Goal: Task Accomplishment & Management: Manage account settings

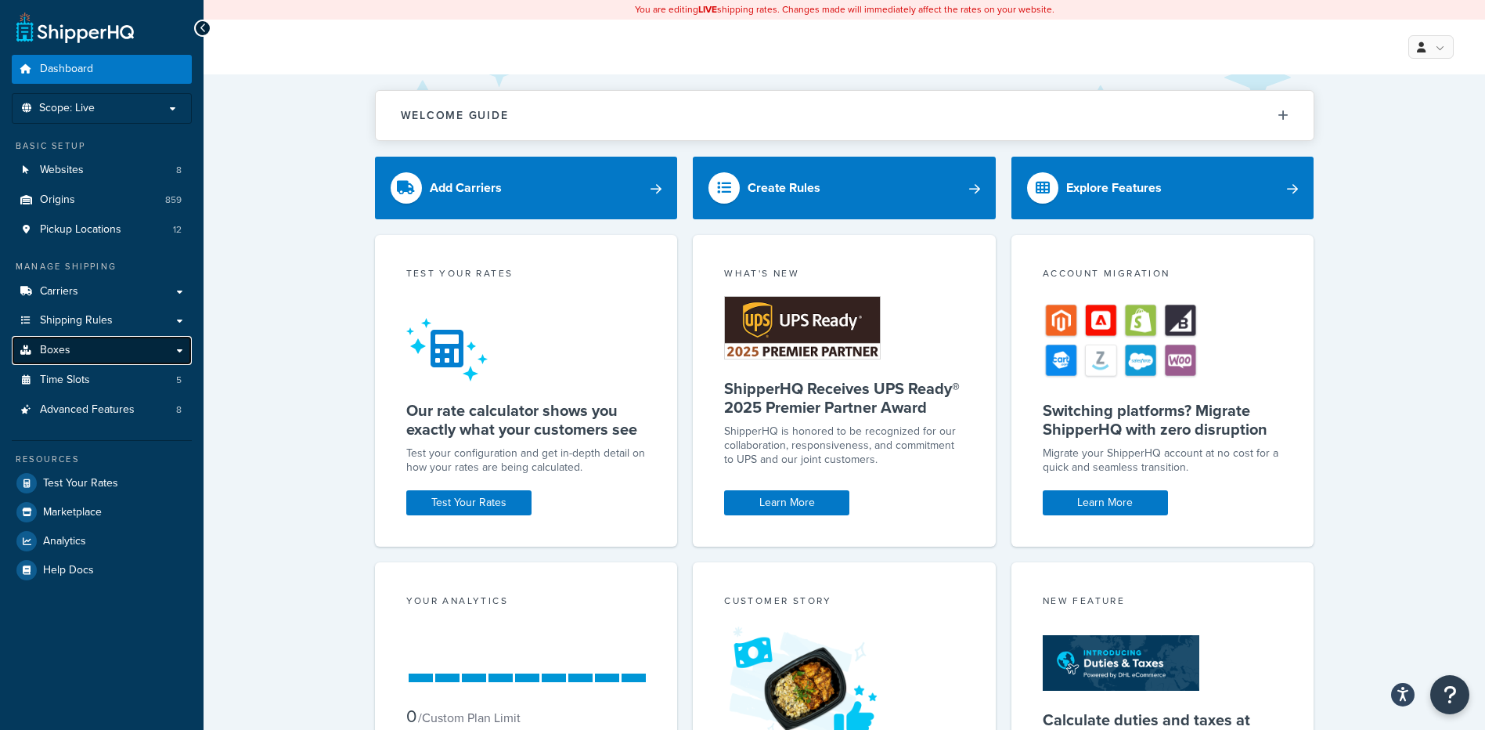
click at [104, 353] on link "Boxes" at bounding box center [102, 350] width 180 height 29
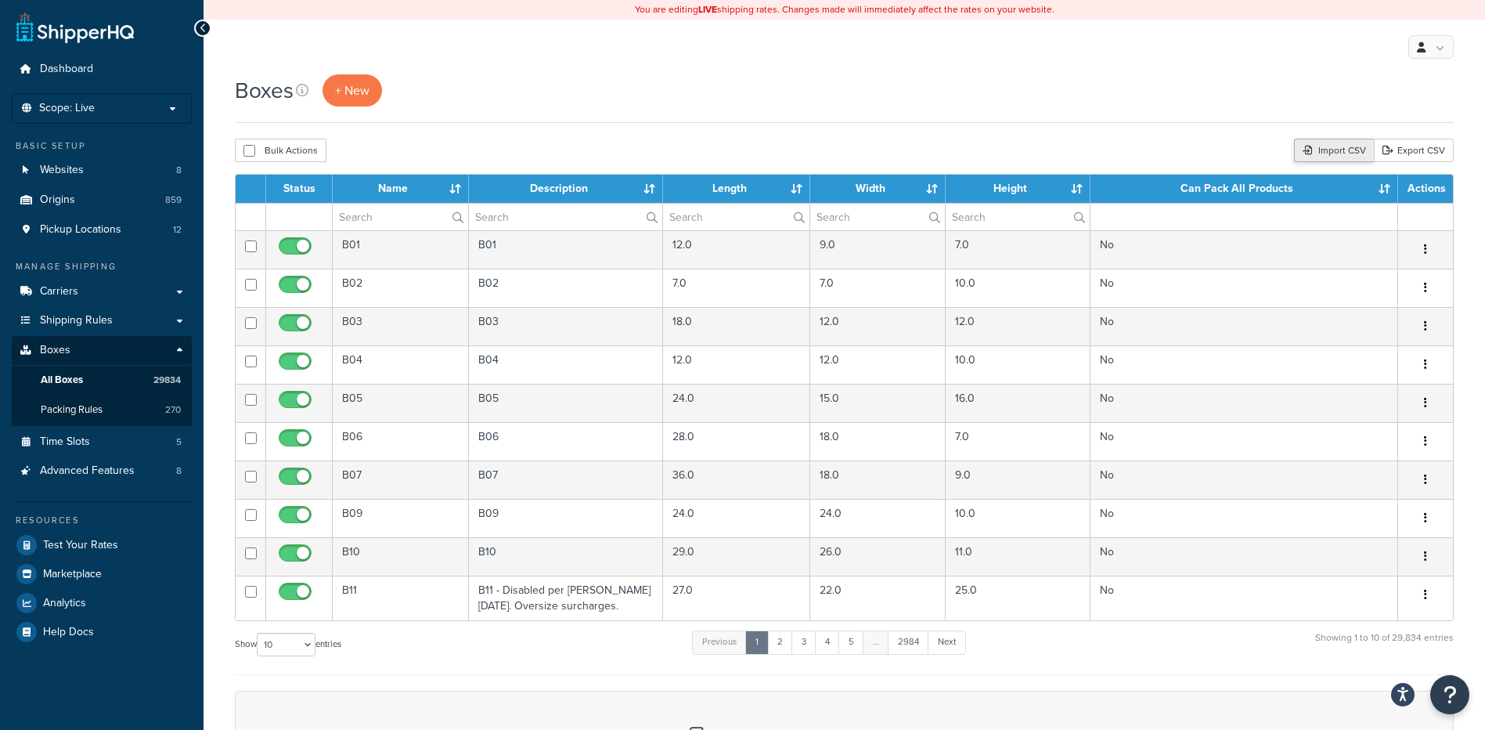
click at [1318, 152] on div "Import CSV" at bounding box center [1334, 150] width 80 height 23
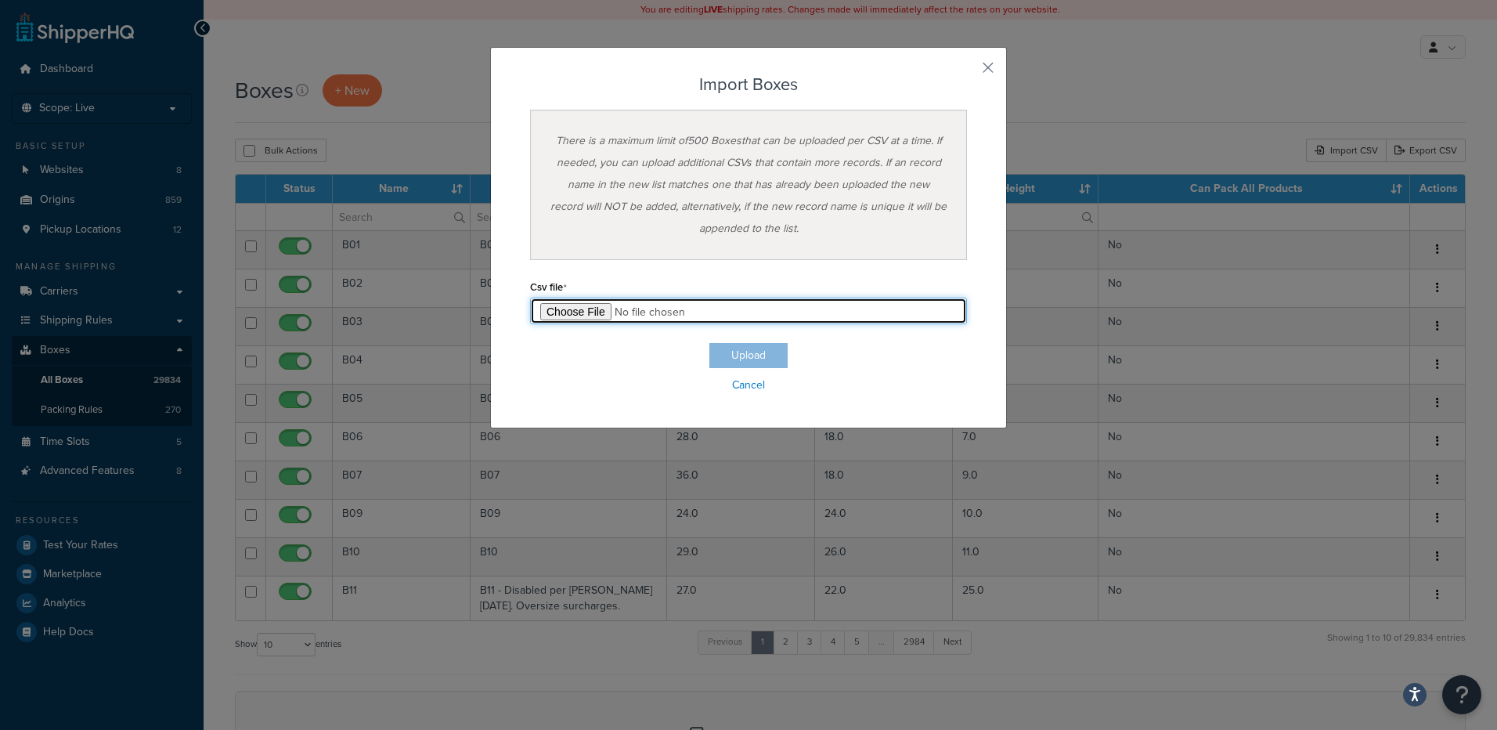
click at [545, 313] on input "file" at bounding box center [748, 311] width 437 height 27
type input "C:\fakepath\nestable 8.21.25.csv"
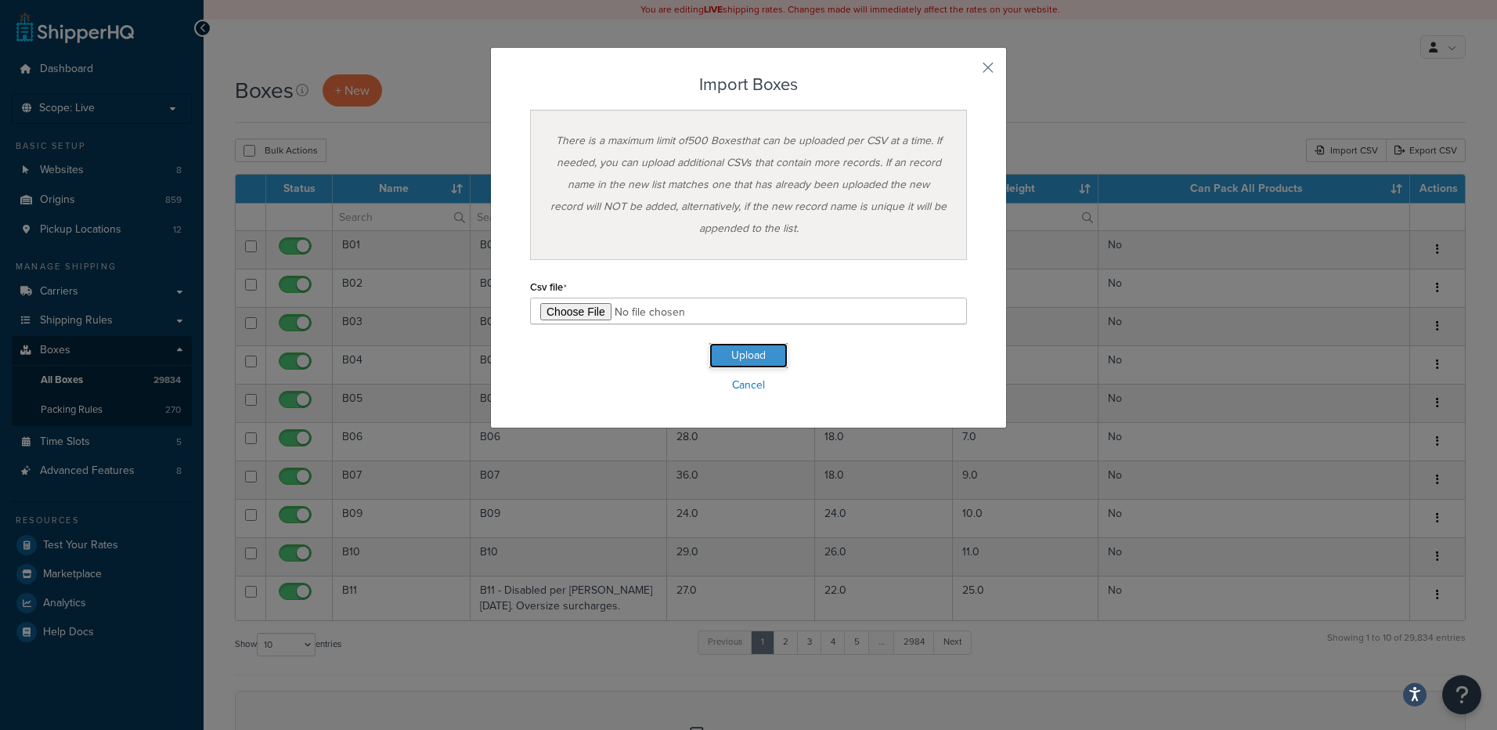
click at [750, 363] on button "Upload" at bounding box center [748, 355] width 78 height 25
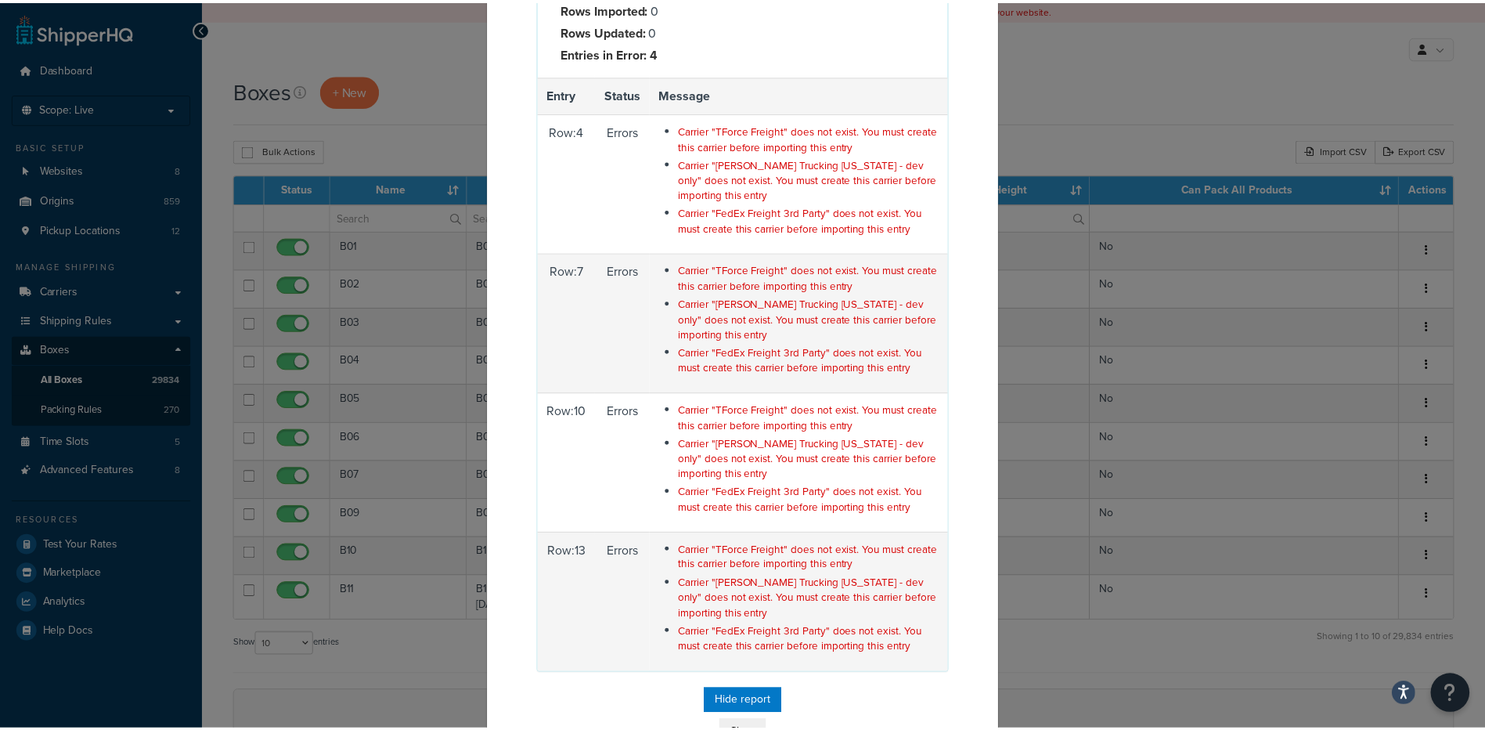
scroll to position [186, 0]
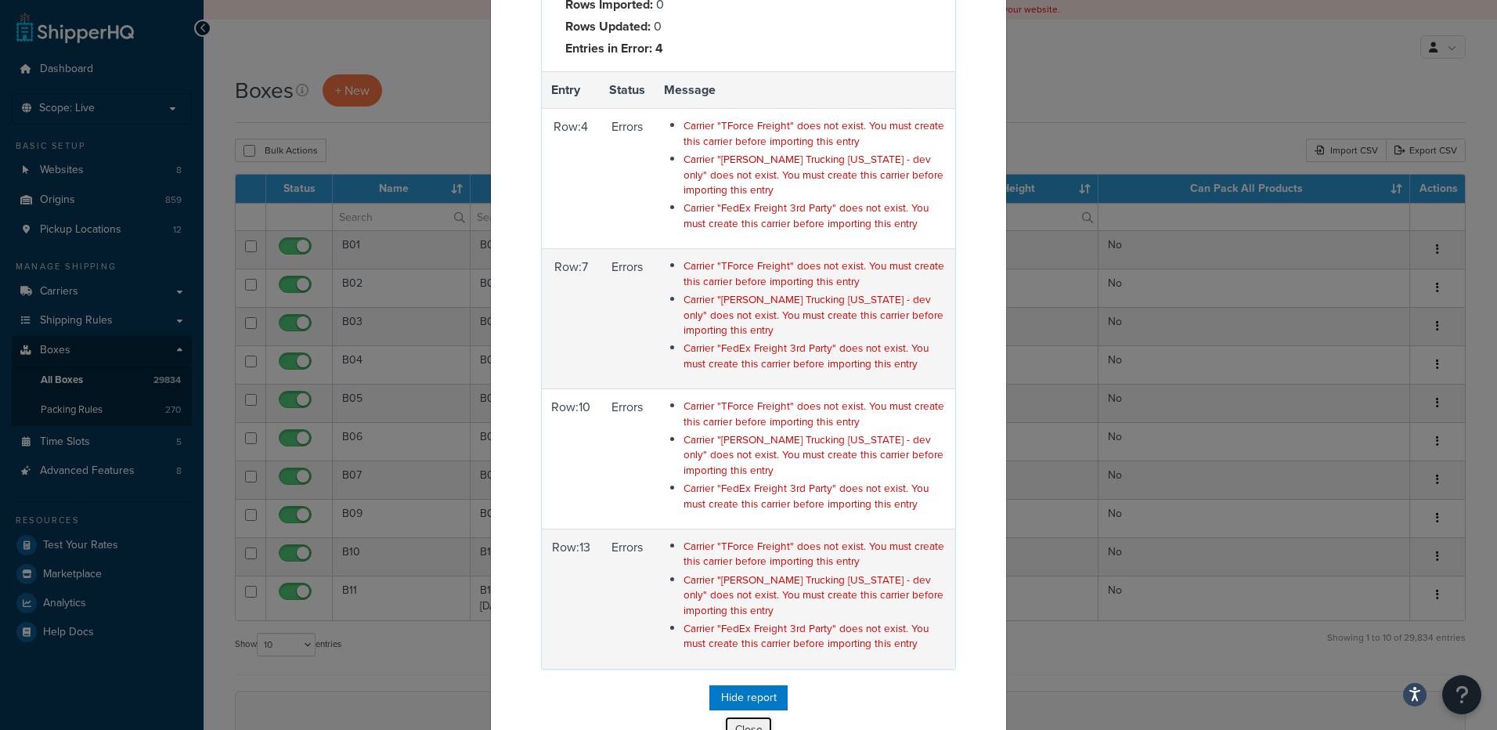
click at [736, 716] on button "Close" at bounding box center [748, 729] width 47 height 27
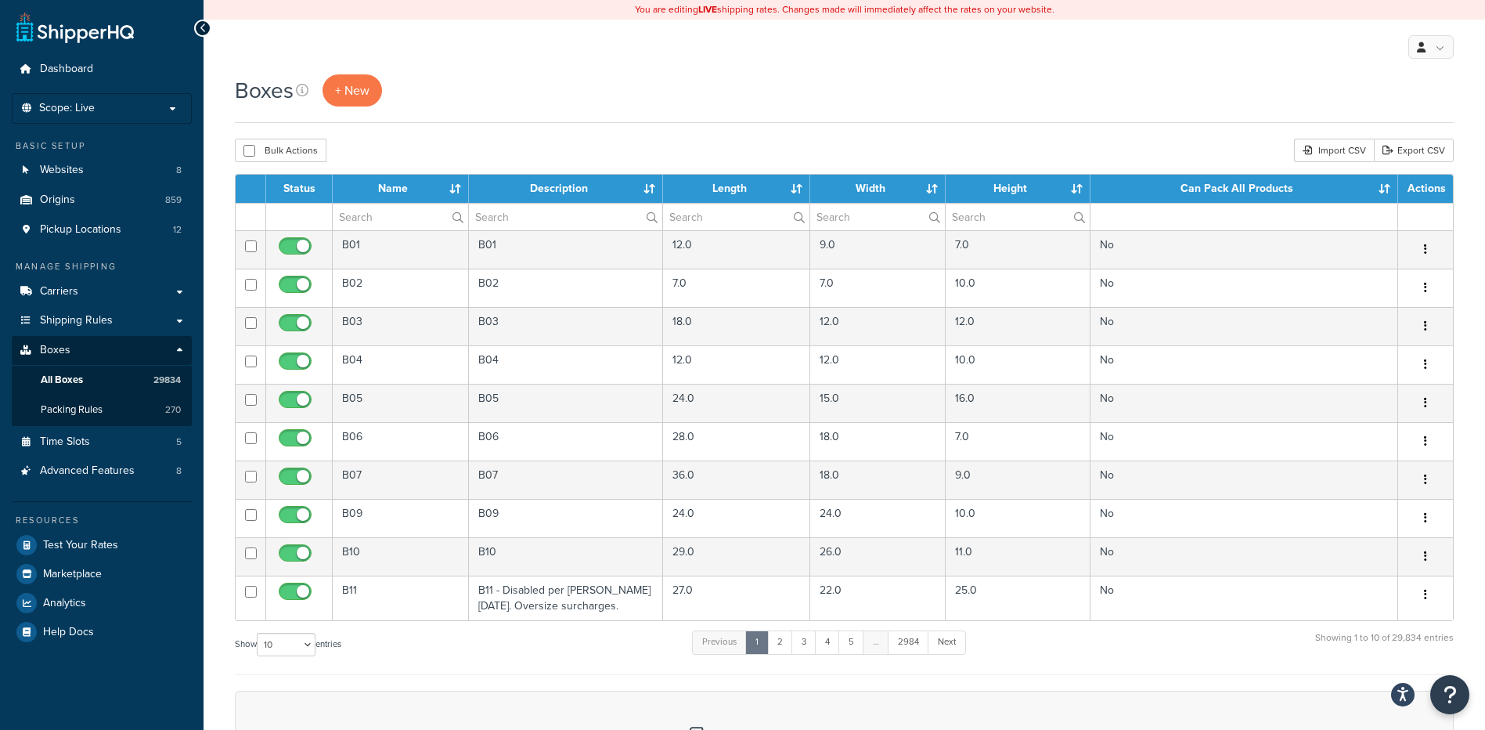
click at [1141, 29] on div "My Profile Billing Global Settings Contact Us Logout" at bounding box center [845, 47] width 1282 height 55
click at [67, 294] on span "Carriers" at bounding box center [59, 291] width 38 height 13
click at [87, 204] on link "Origins 859" at bounding box center [102, 200] width 180 height 29
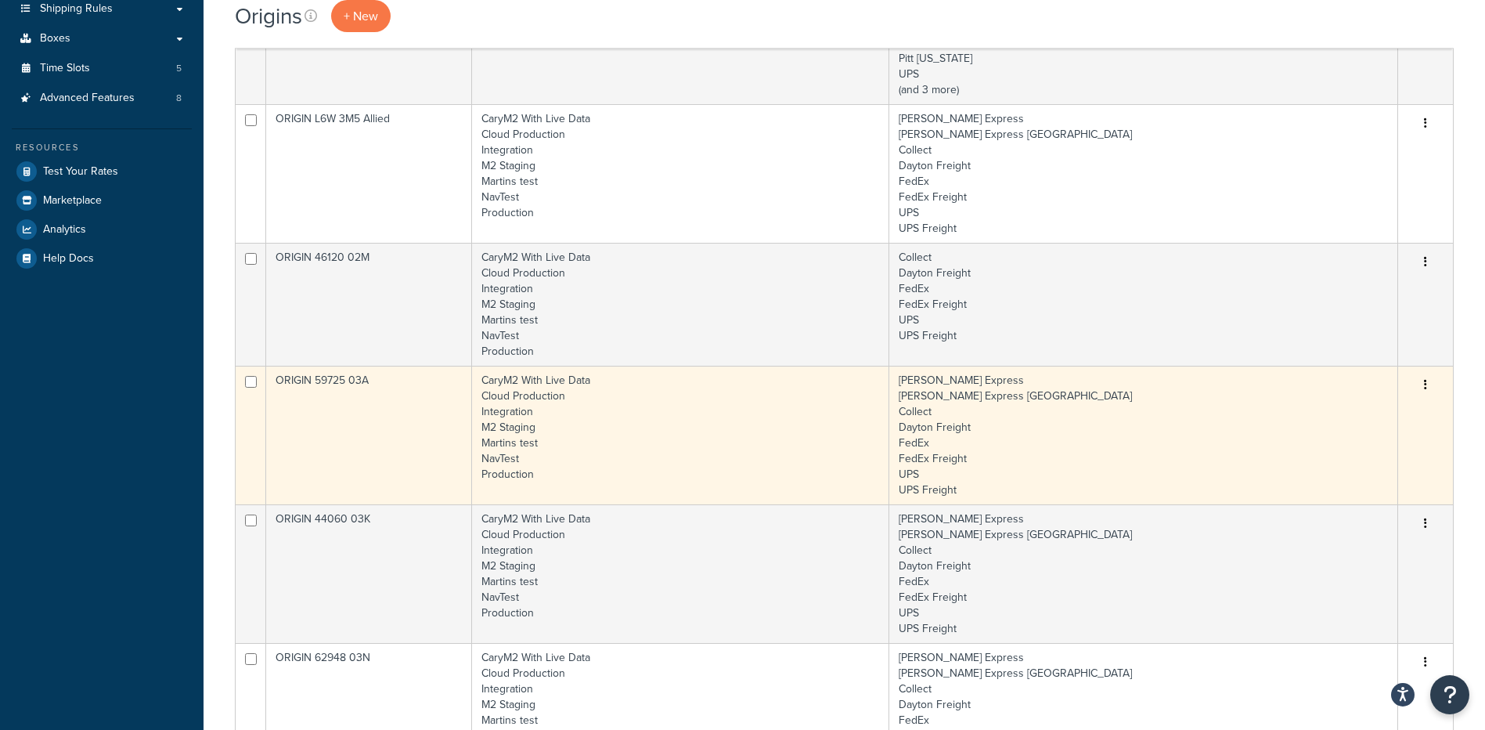
scroll to position [313, 0]
click at [631, 471] on td "CaryM2 With Live Data Cloud Production Integration M2 Staging Martins test NavT…" at bounding box center [680, 433] width 417 height 139
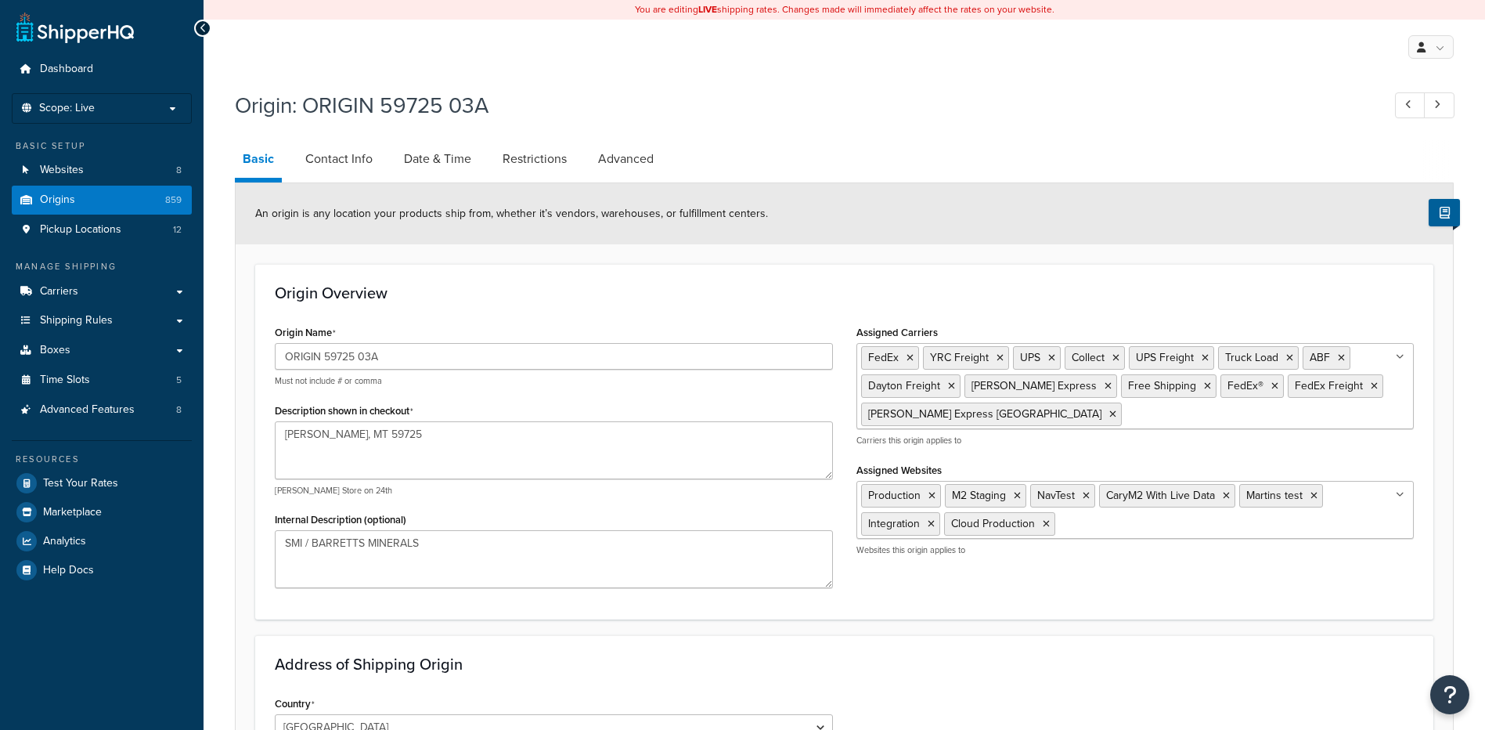
select select "26"
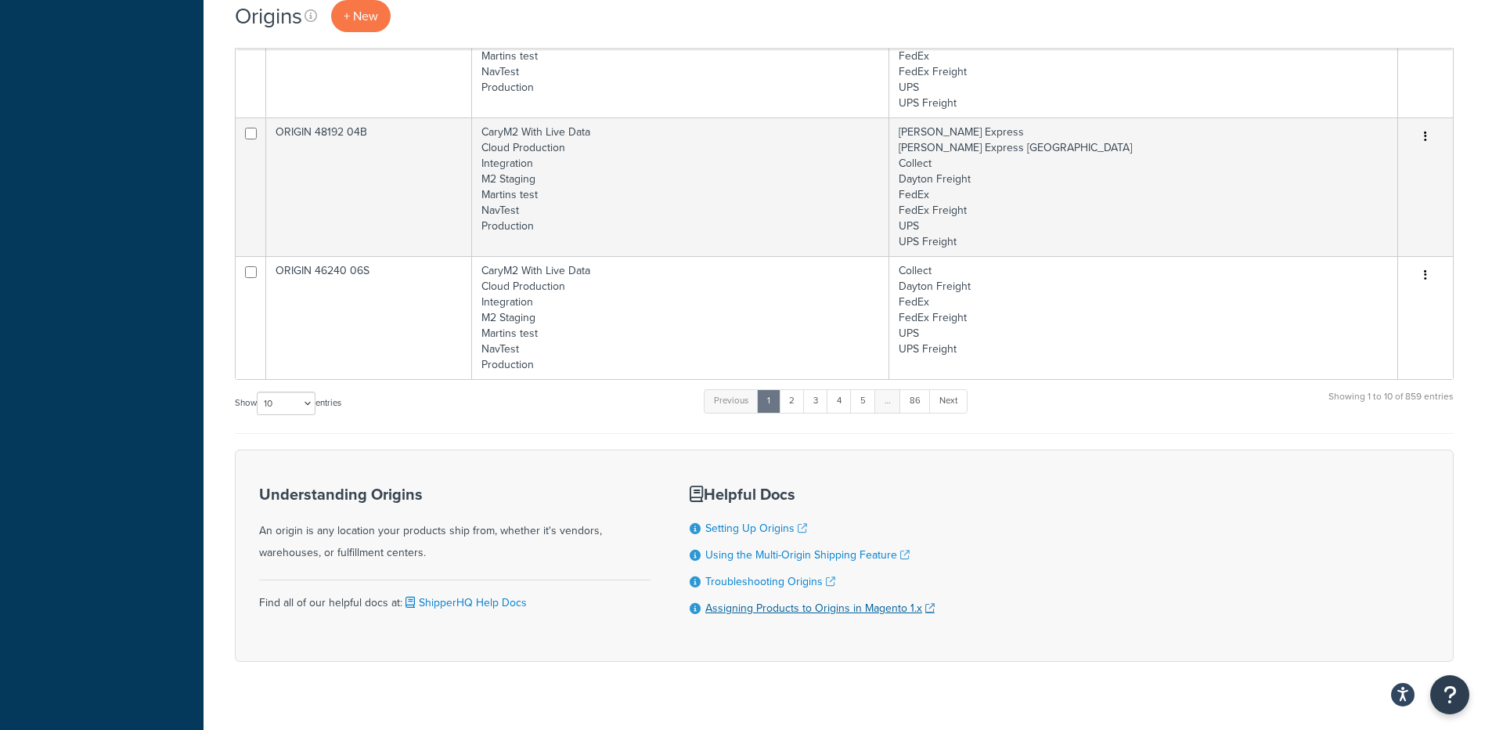
scroll to position [1279, 0]
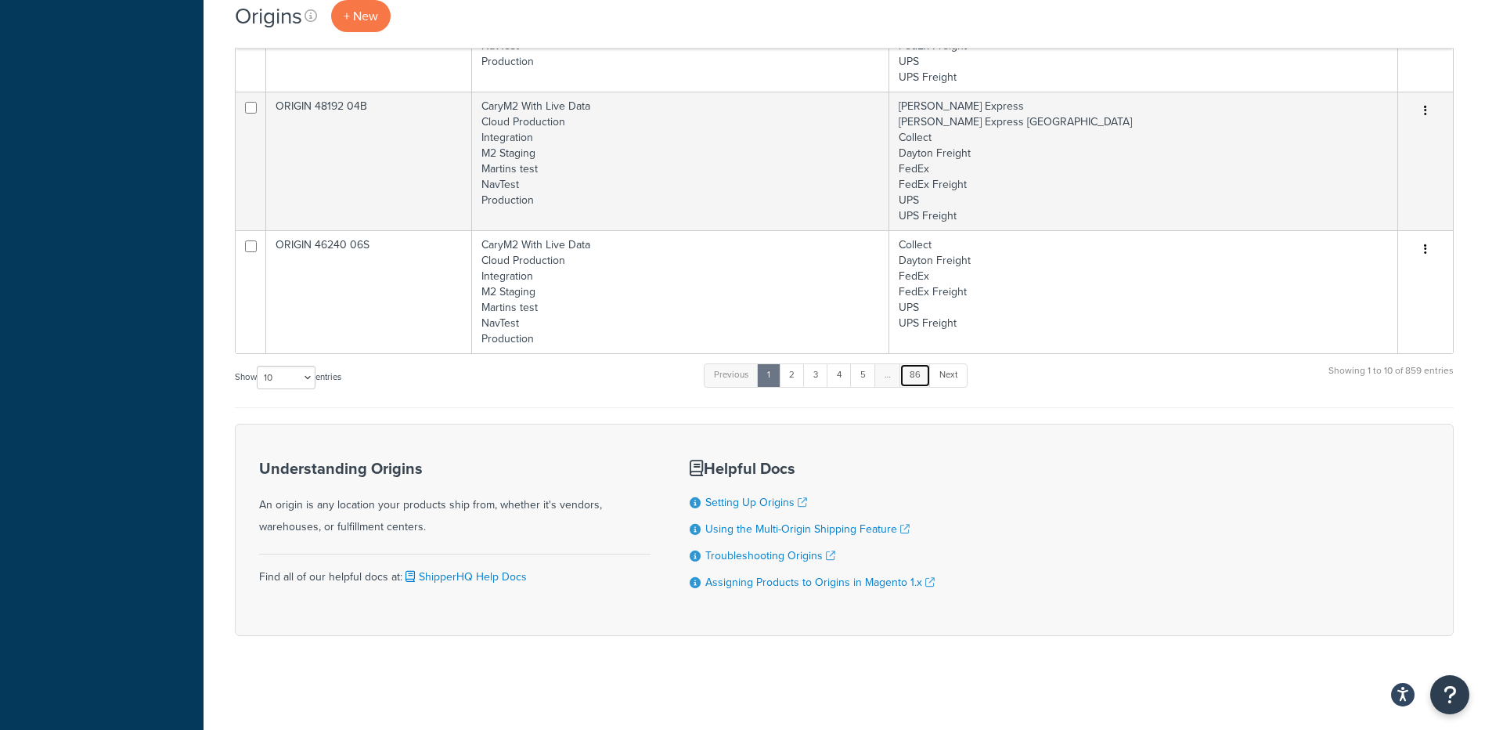
click at [926, 370] on link "86" at bounding box center [915, 374] width 31 height 23
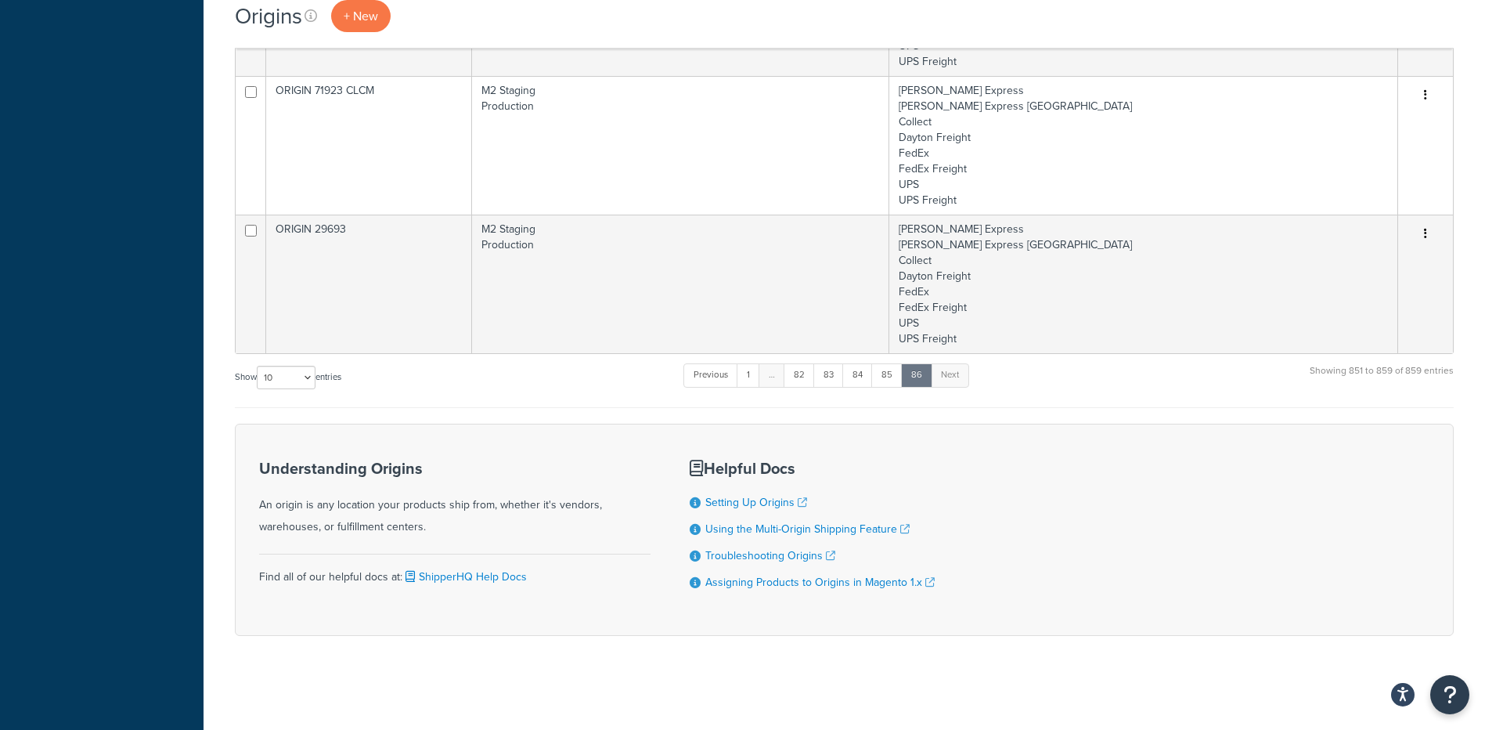
scroll to position [1109, 0]
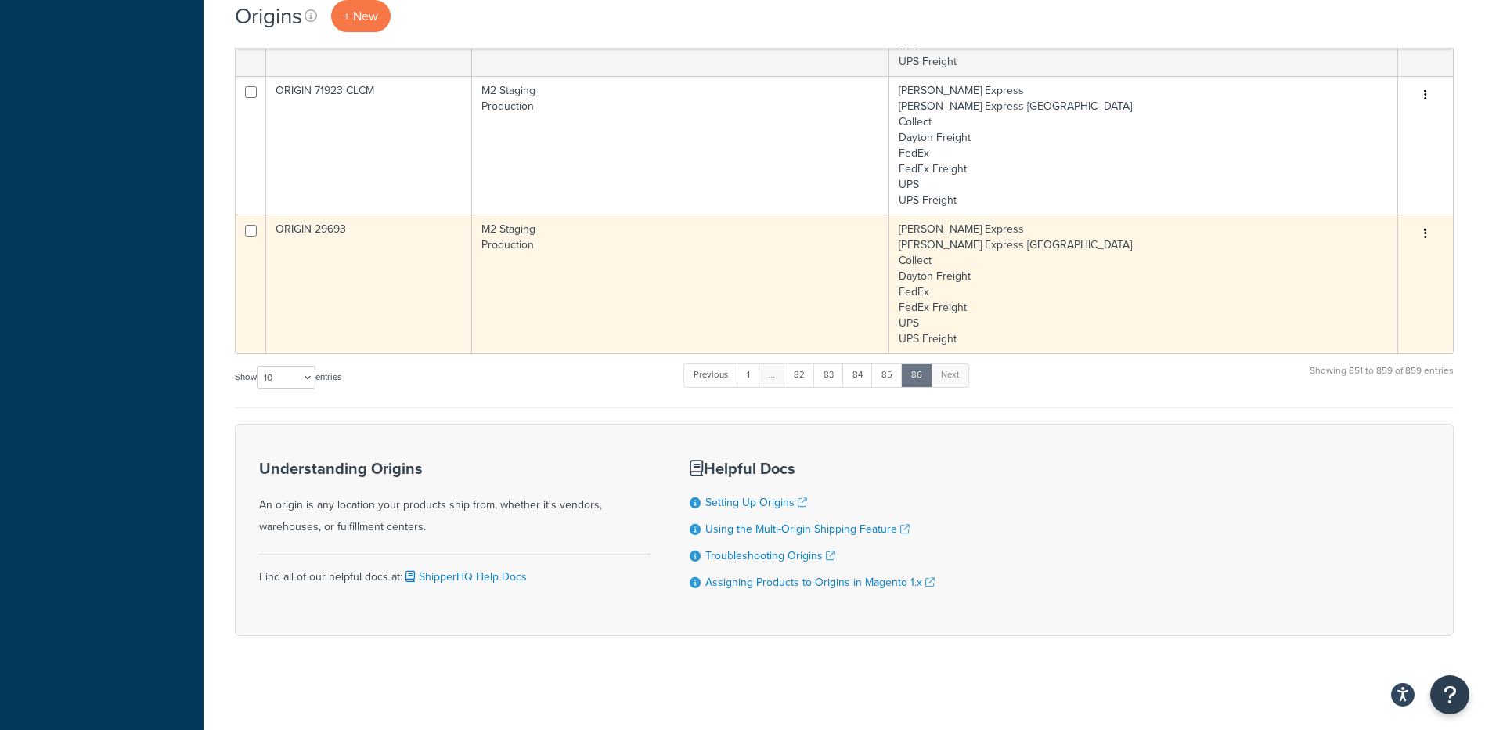
click at [710, 312] on td "M2 Staging Production" at bounding box center [680, 284] width 417 height 139
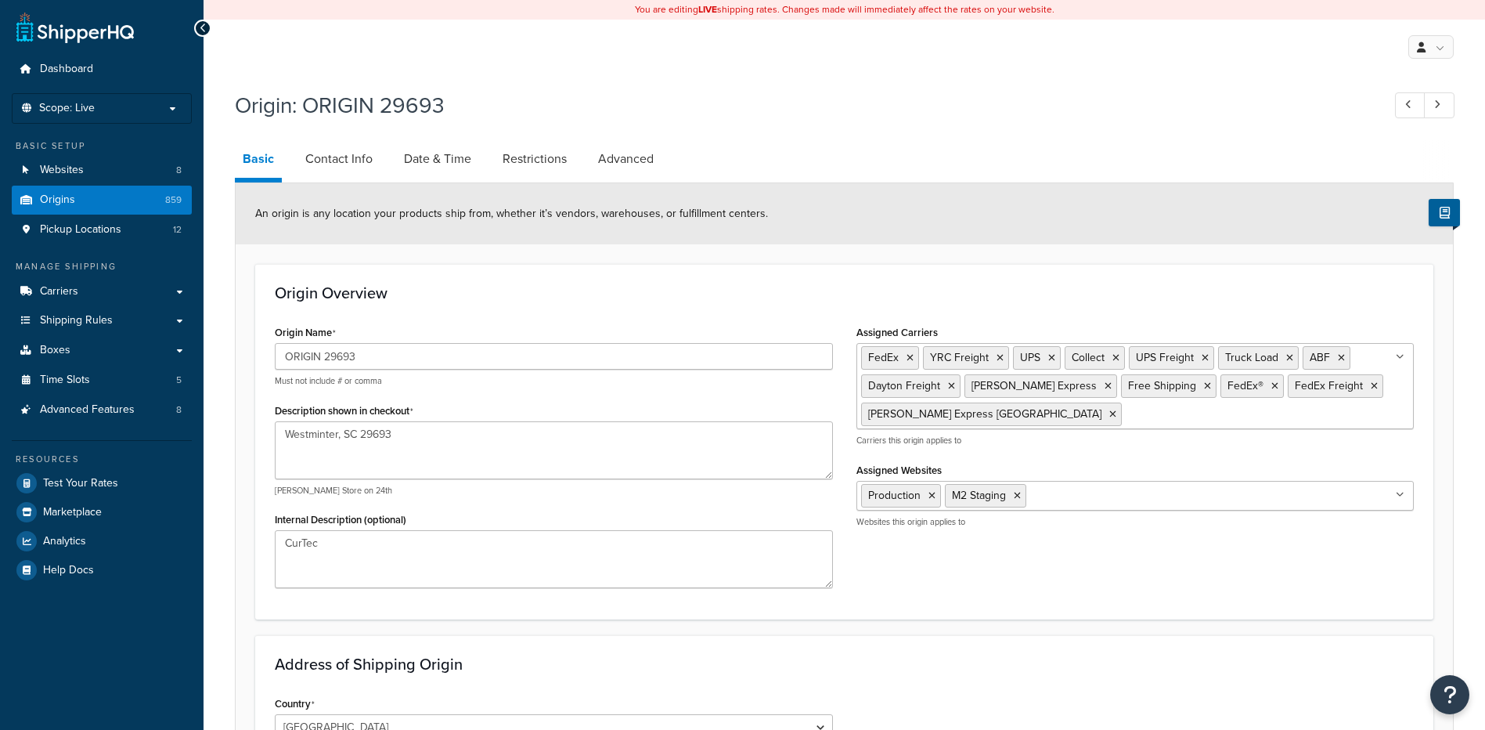
select select "40"
click at [56, 349] on span "Boxes" at bounding box center [55, 350] width 31 height 13
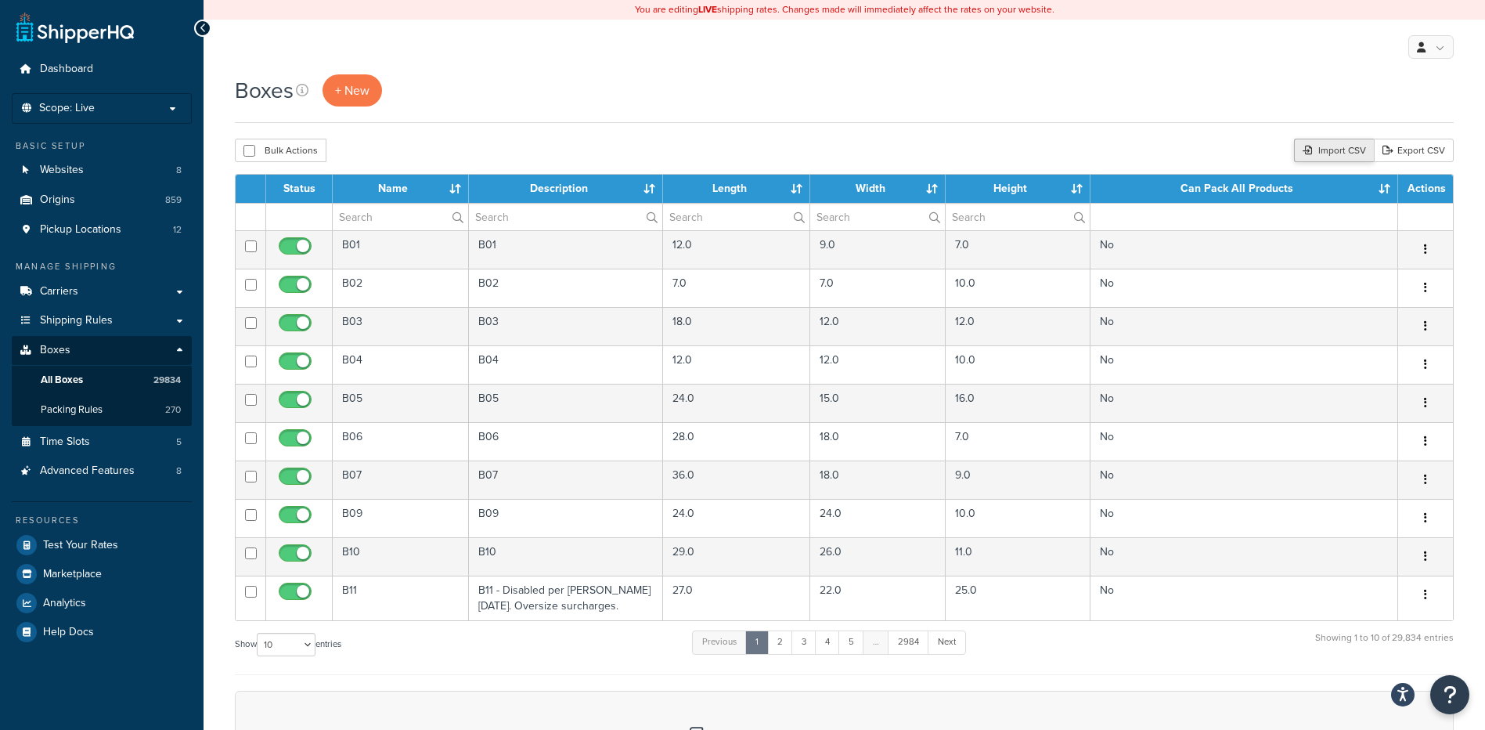
click at [1333, 148] on div "Import CSV" at bounding box center [1334, 150] width 80 height 23
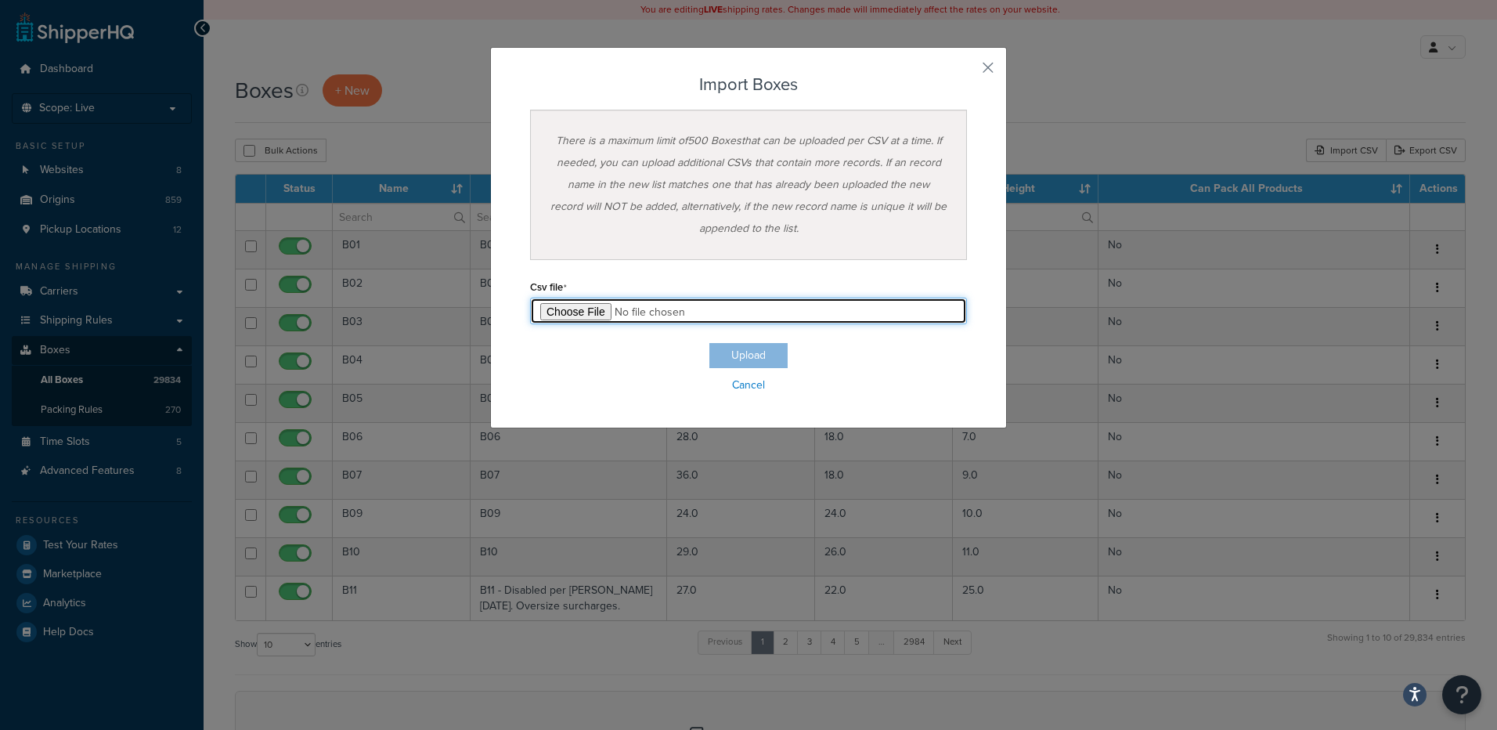
click at [565, 306] on input "file" at bounding box center [748, 311] width 437 height 27
type input "C:\fakepath\nestable 8.21.25.csv"
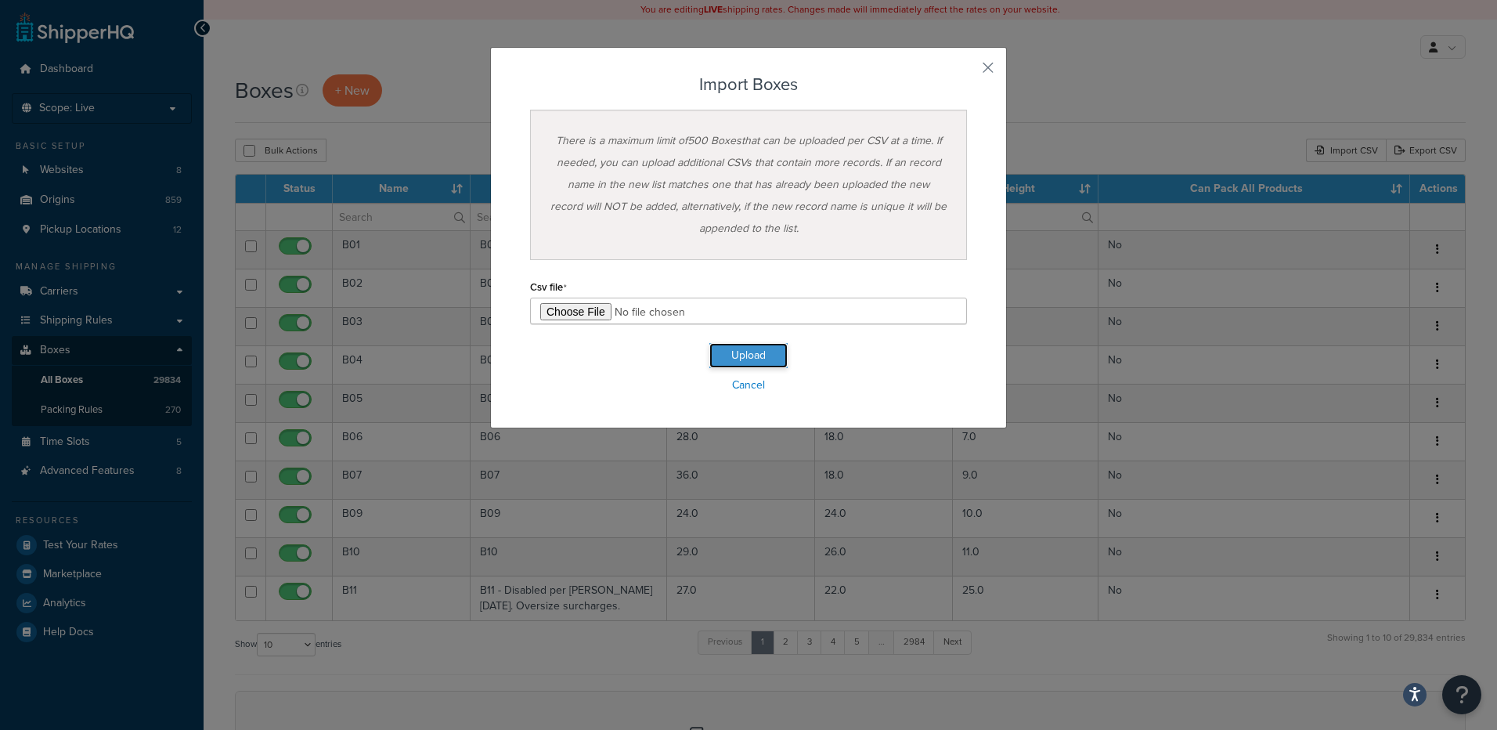
click at [713, 359] on button "Upload" at bounding box center [748, 355] width 78 height 25
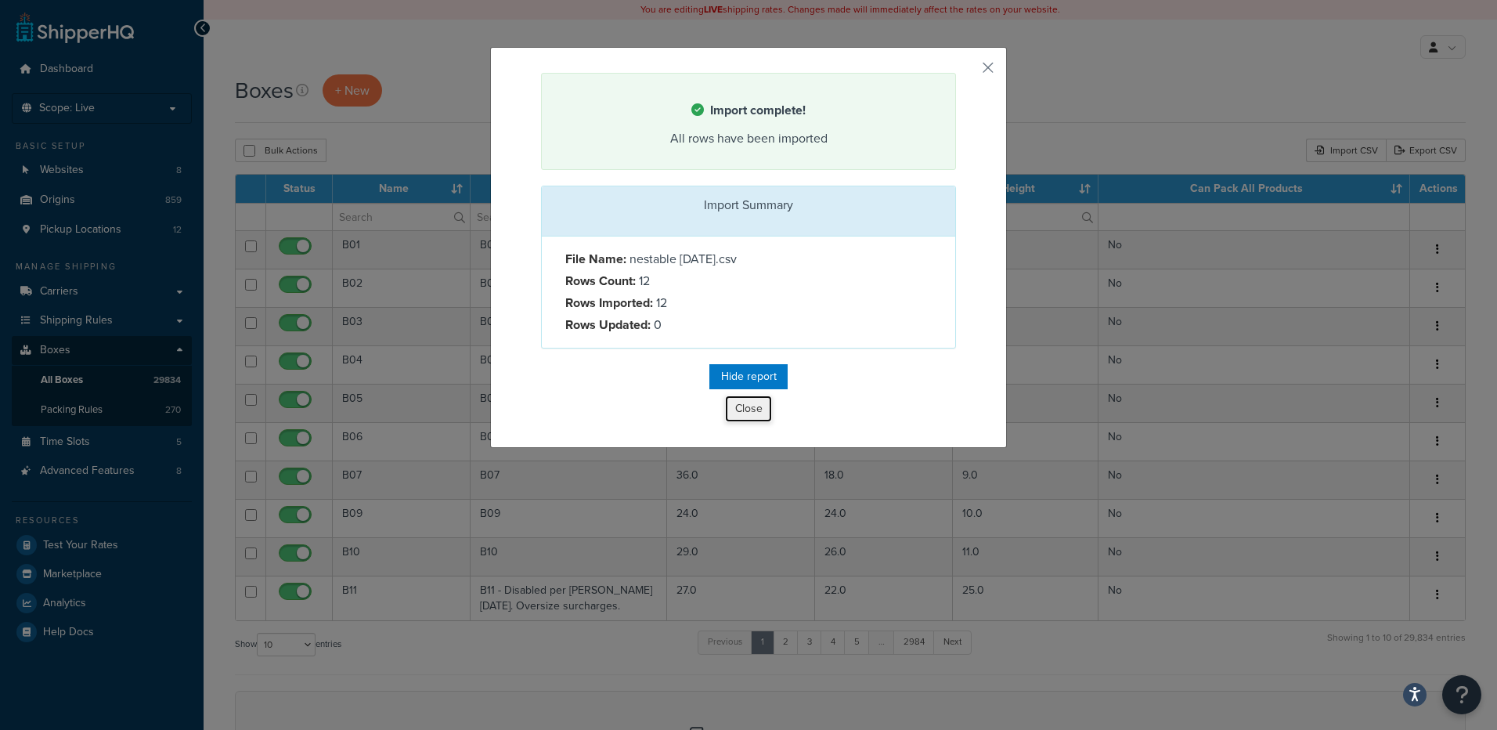
click at [737, 422] on button "Close" at bounding box center [748, 408] width 47 height 27
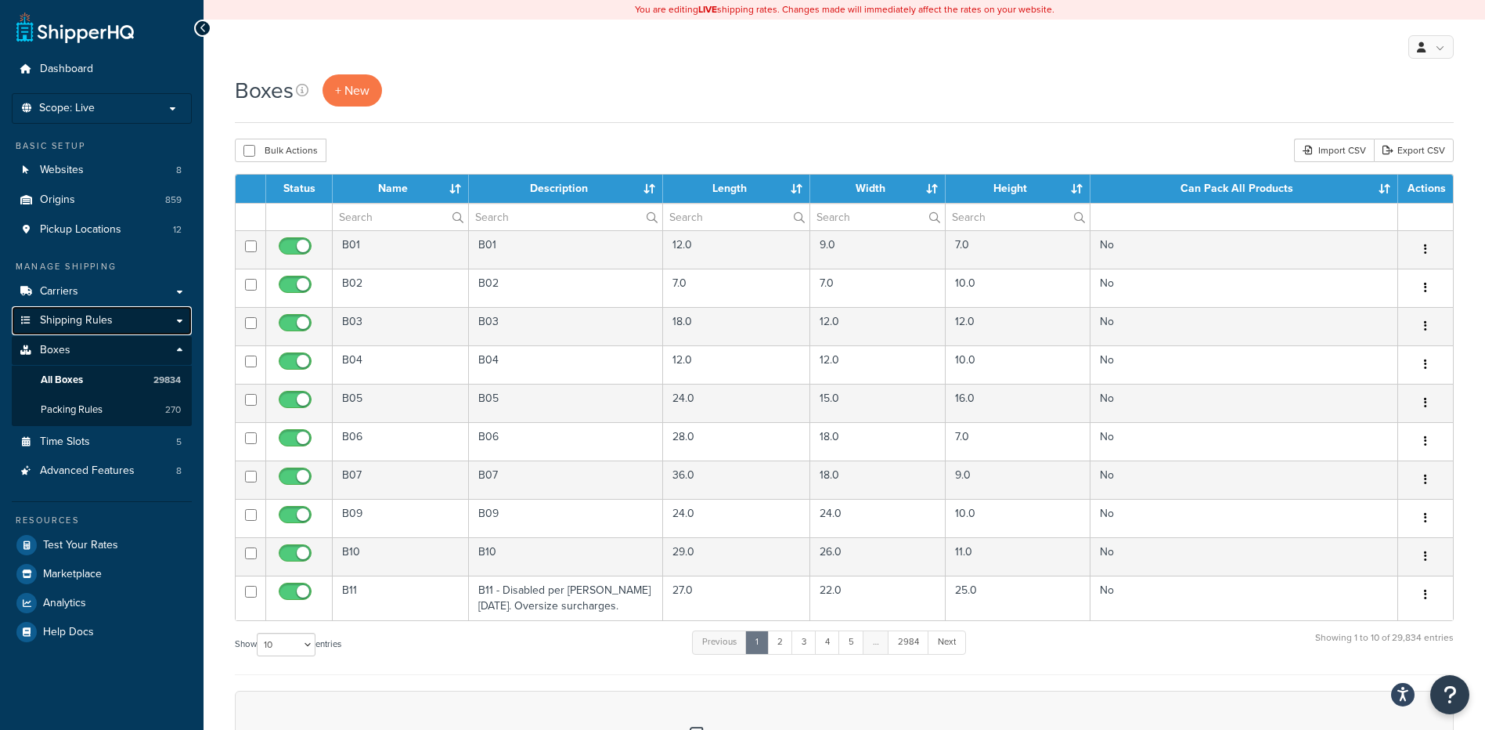
click at [90, 320] on span "Shipping Rules" at bounding box center [76, 320] width 73 height 13
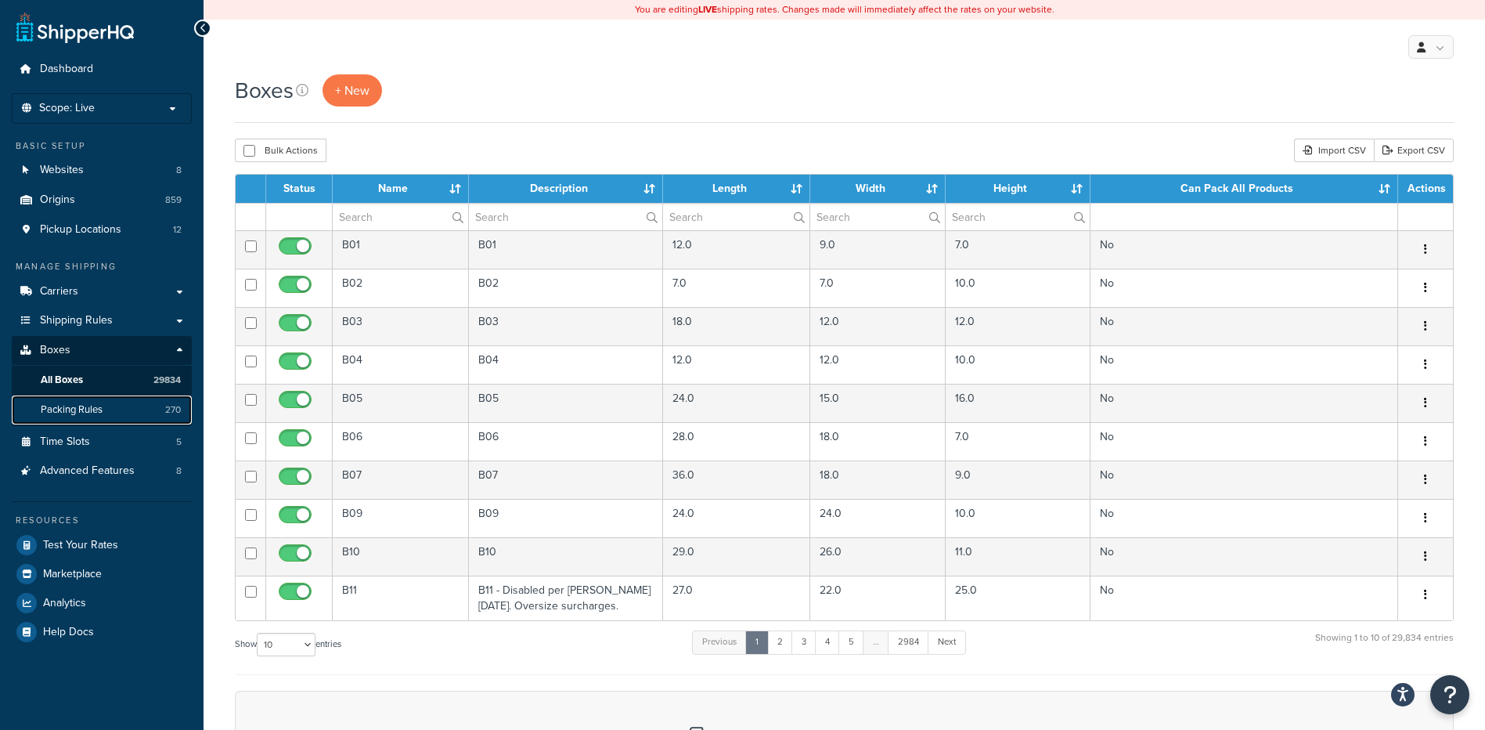
click at [90, 417] on link "Packing Rules 270" at bounding box center [102, 409] width 180 height 29
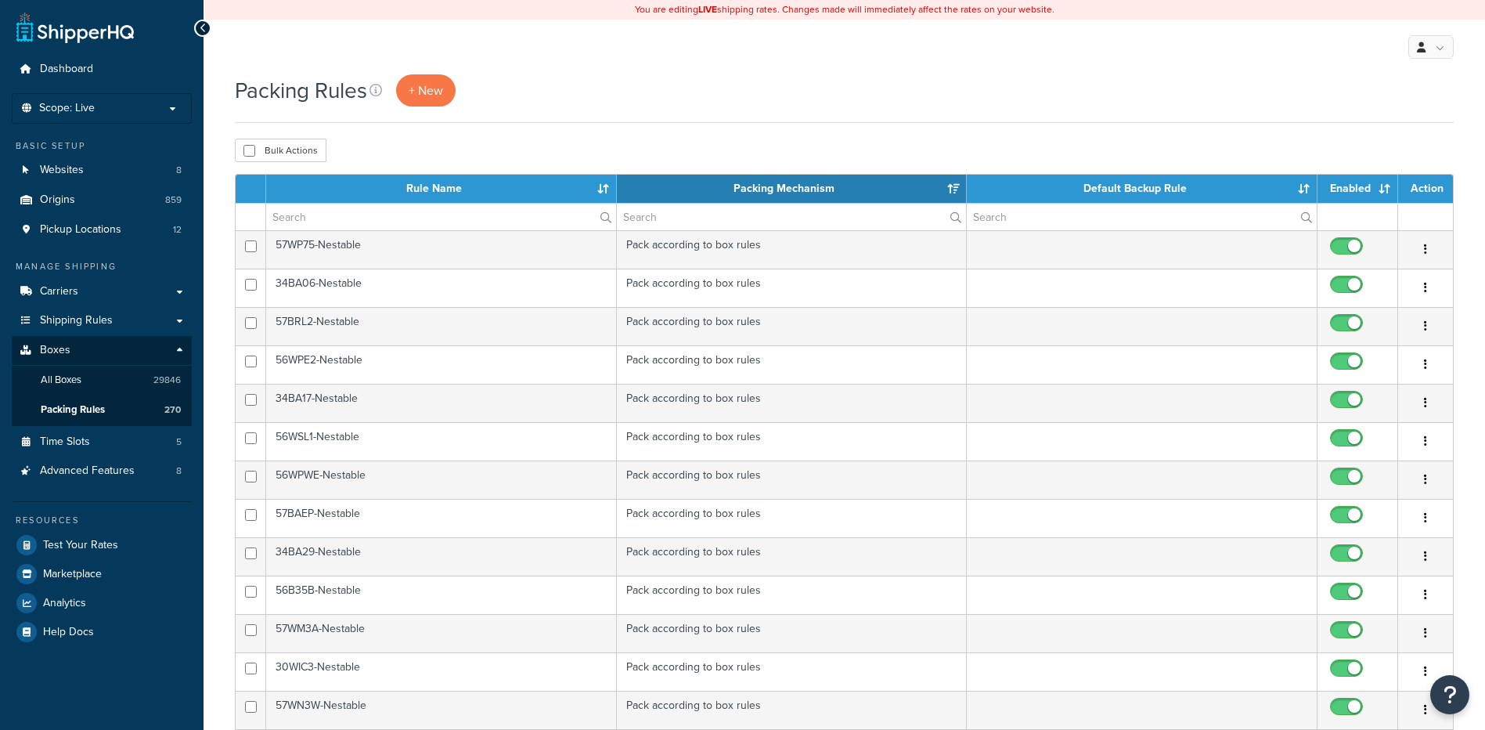
select select "15"
click at [417, 94] on span "+ New" at bounding box center [426, 90] width 34 height 18
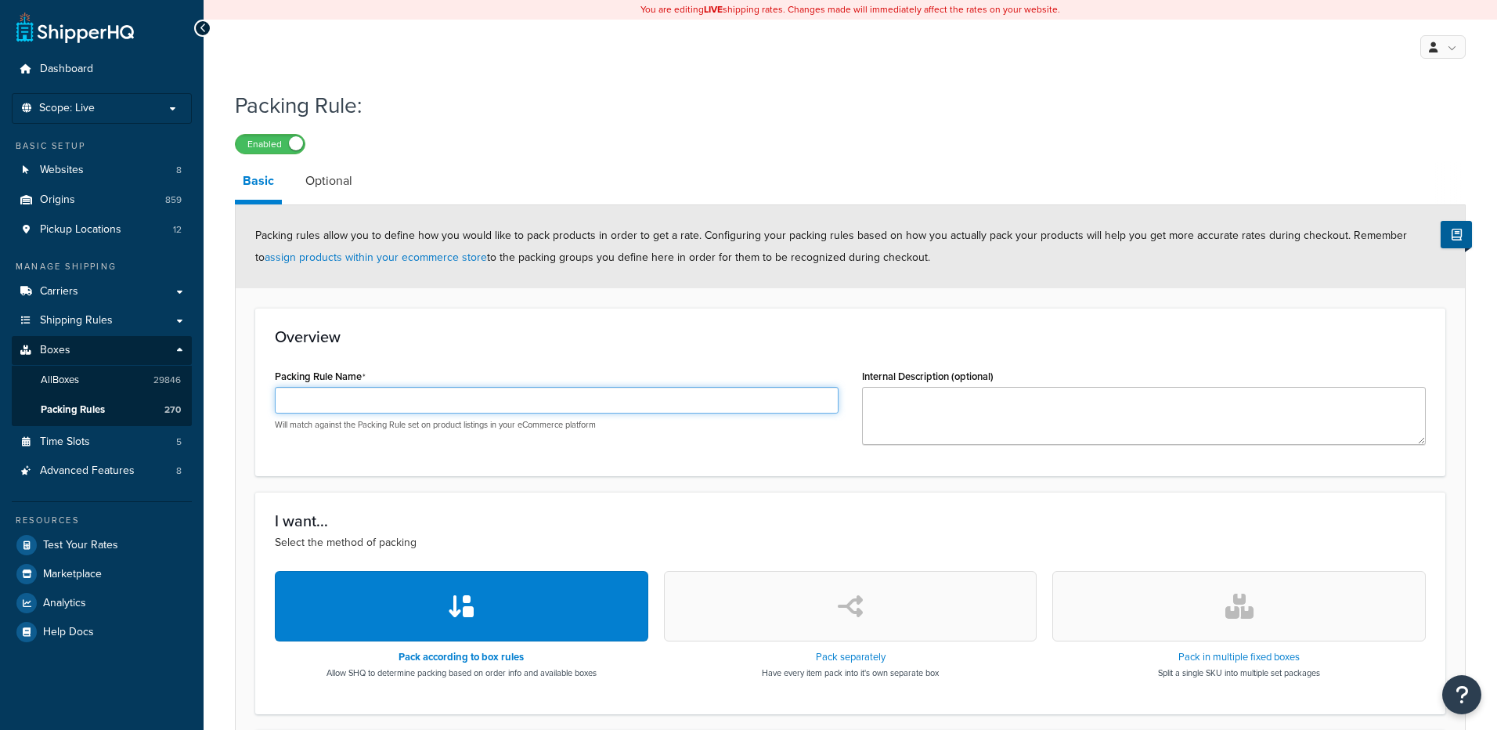
click at [401, 395] on input "Packing Rule Name" at bounding box center [557, 400] width 564 height 27
paste input "57W15C-Nestable"
type input "57W15C-Nestable"
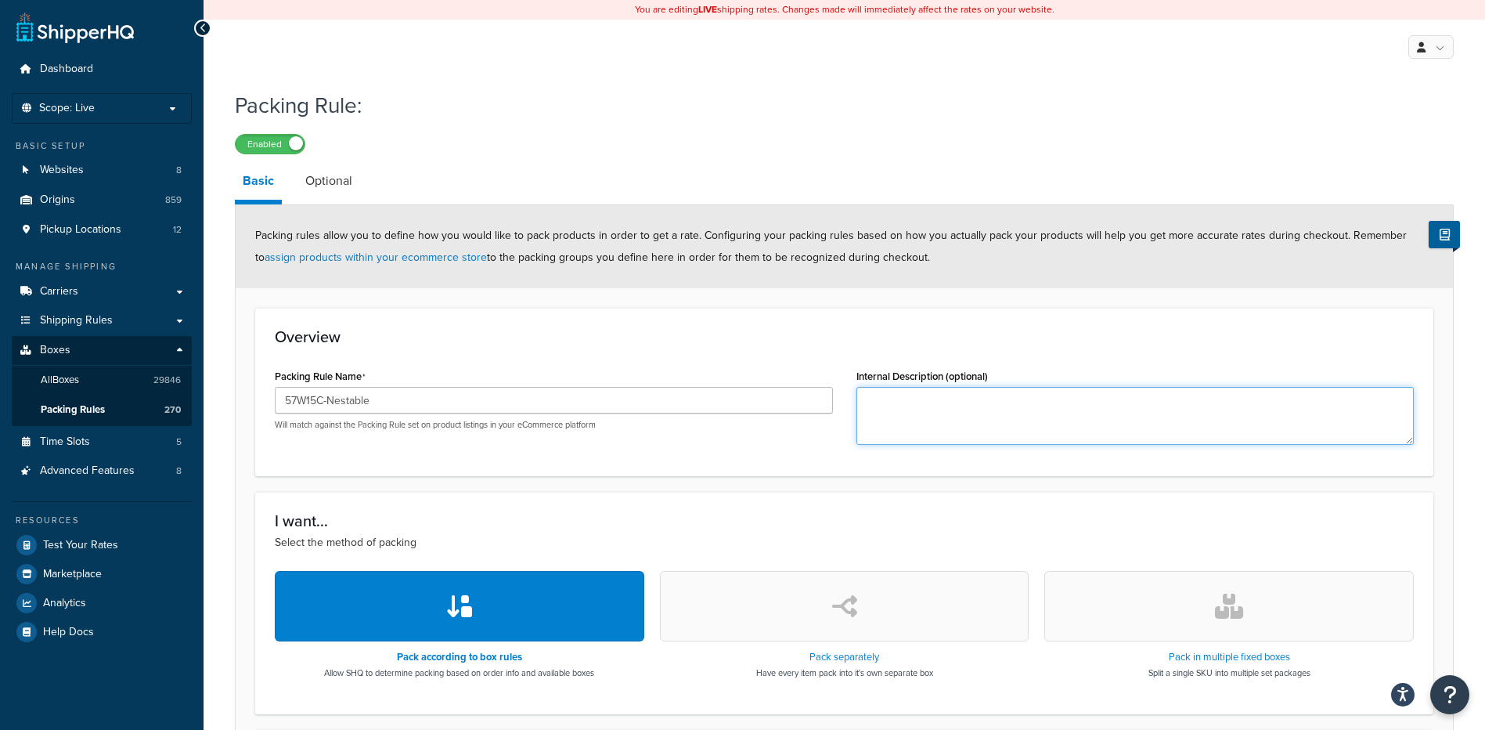
click at [928, 416] on textarea "Internal Description (optional)" at bounding box center [1136, 416] width 558 height 58
paste textarea "57W15C"
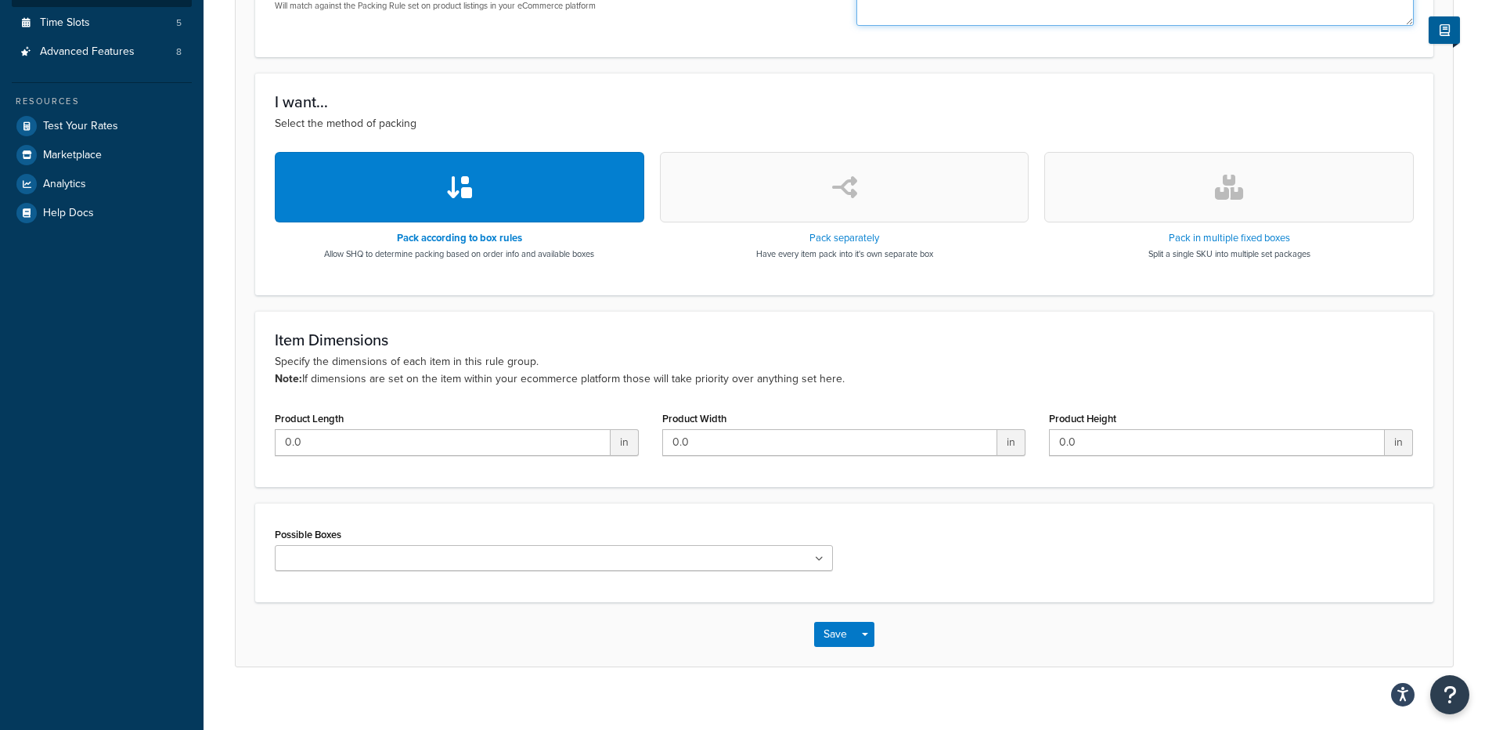
scroll to position [435, 0]
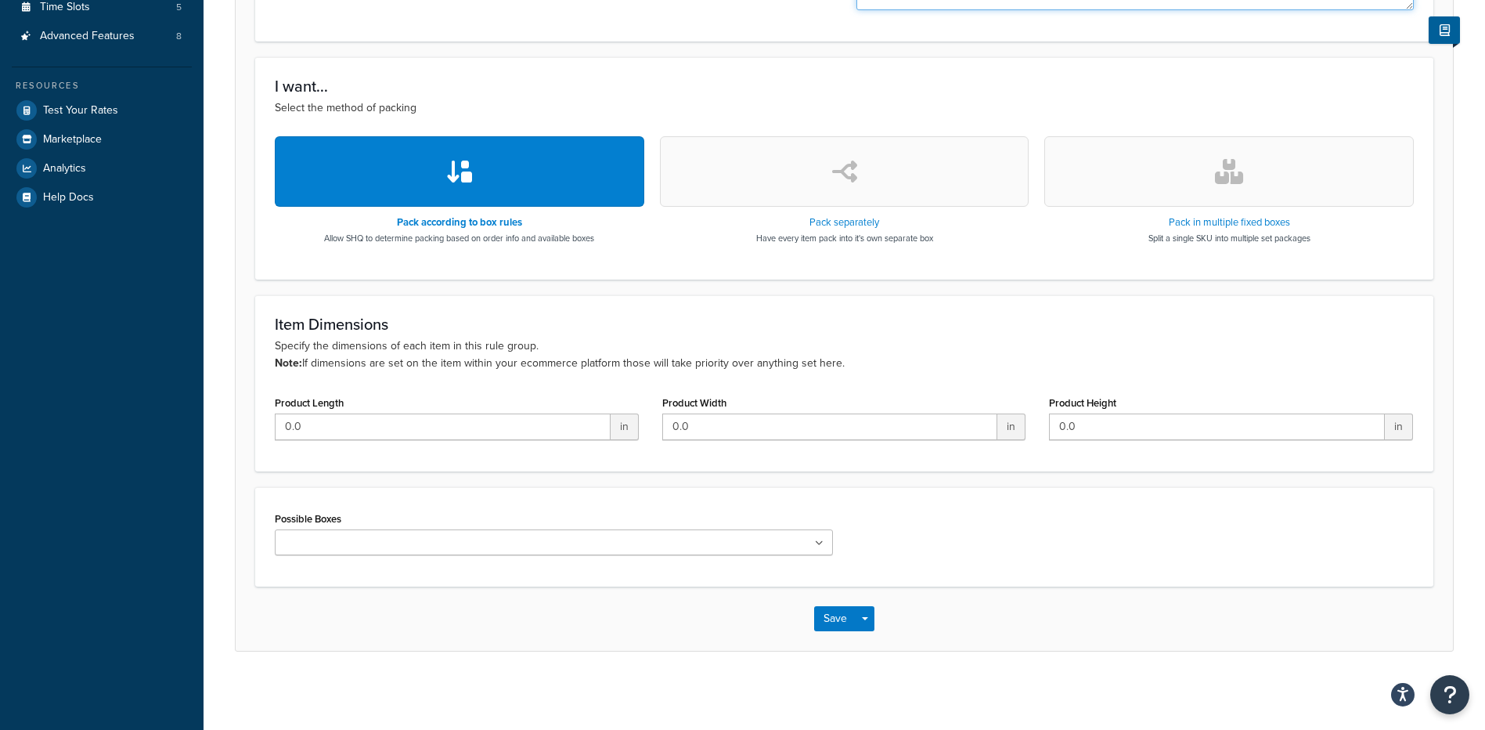
type textarea "57W15C"
click at [329, 539] on input "Possible Boxes" at bounding box center [349, 543] width 139 height 17
paste input "57W15C"
type input "57W15C"
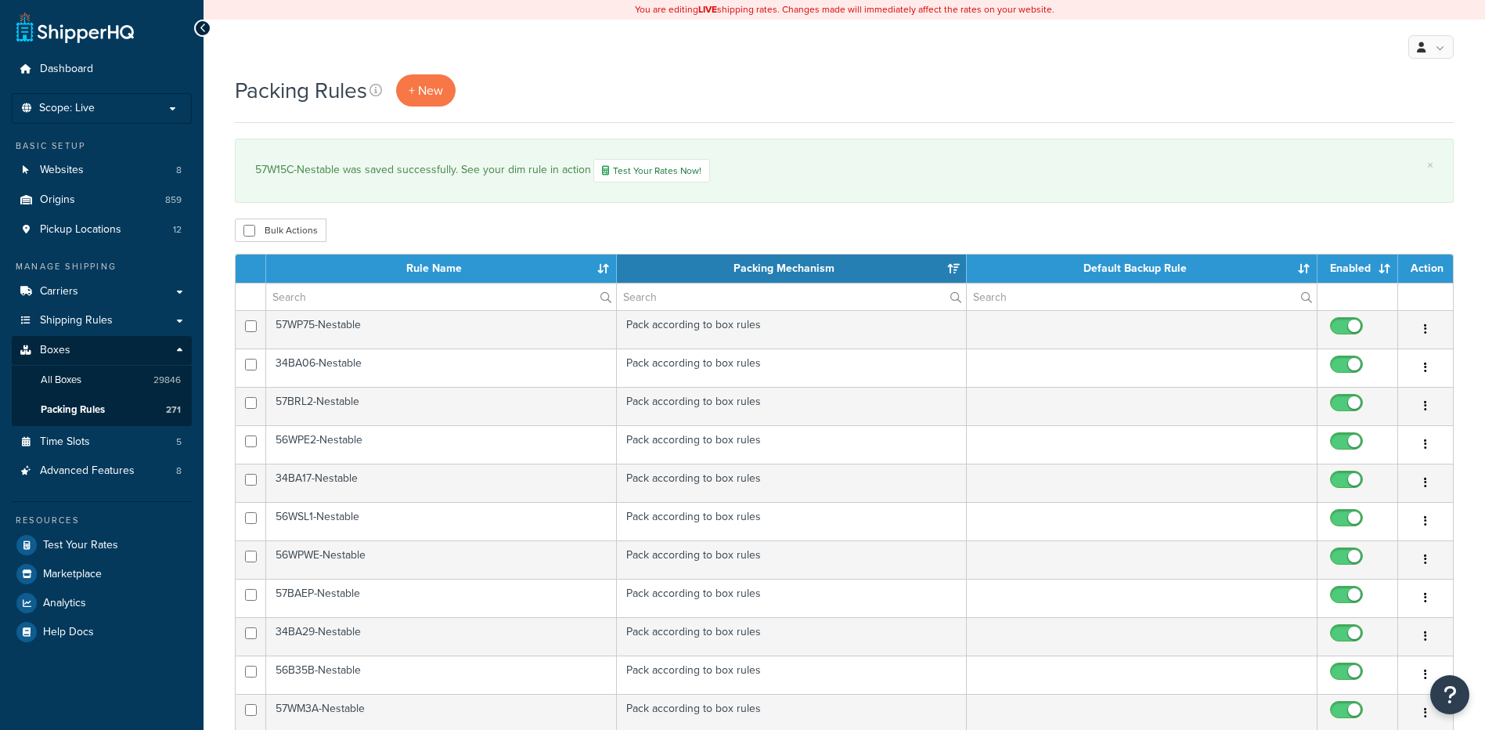
select select "15"
click at [415, 94] on span "+ New" at bounding box center [426, 90] width 34 height 18
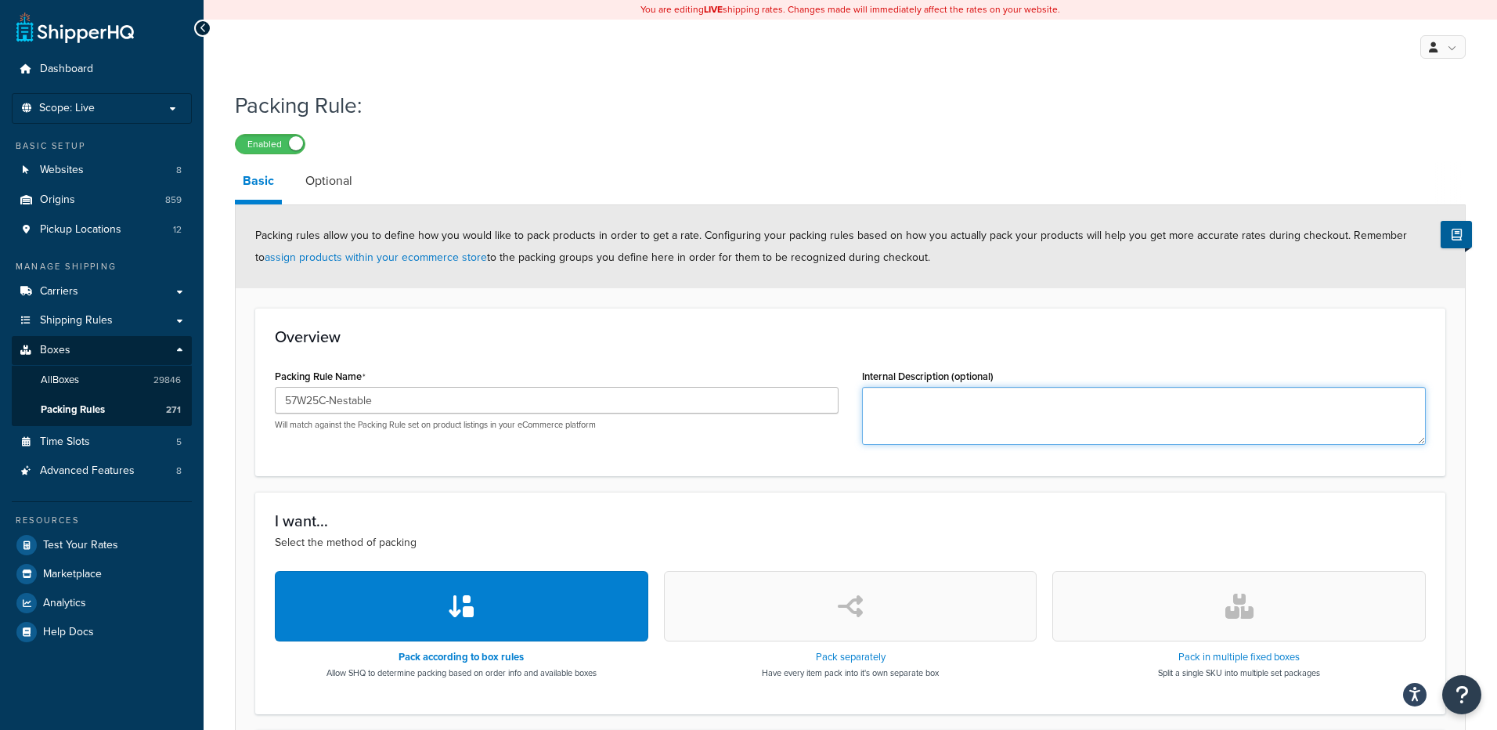
click at [919, 428] on textarea "Internal Description (optional)" at bounding box center [1144, 416] width 564 height 58
paste textarea "57W25C"
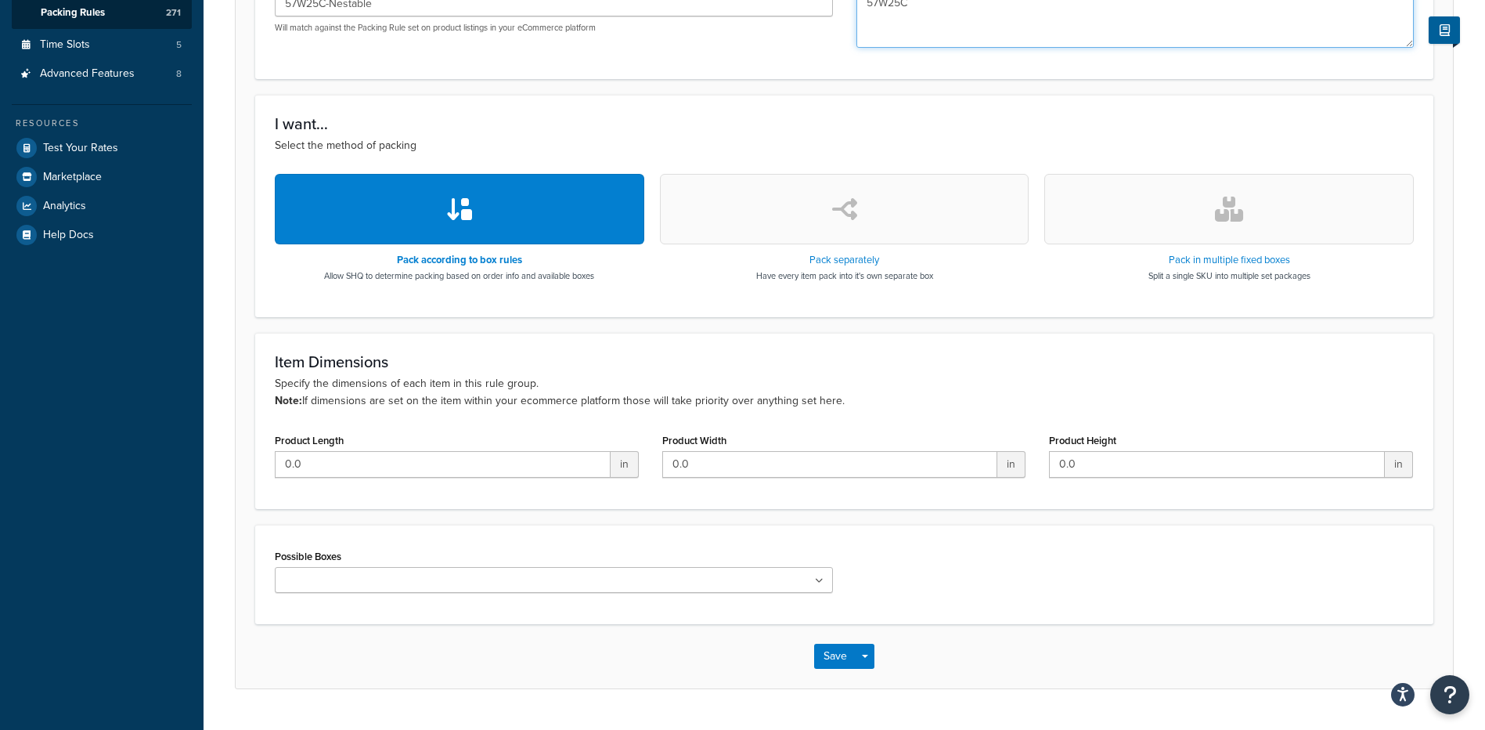
scroll to position [435, 0]
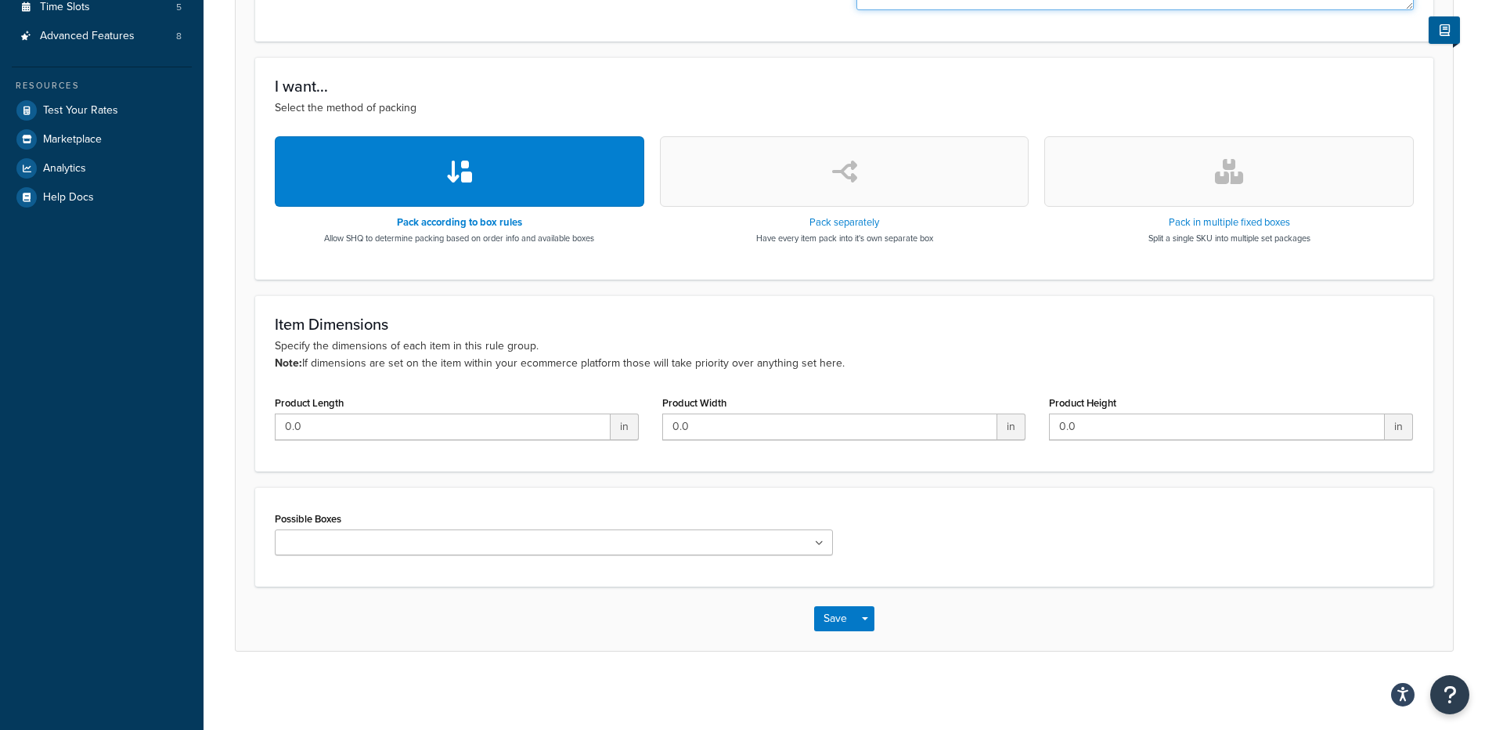
type textarea "57W25C"
click at [333, 535] on input "Possible Boxes" at bounding box center [349, 543] width 139 height 17
paste input "57W25C"
type input "57W25C"
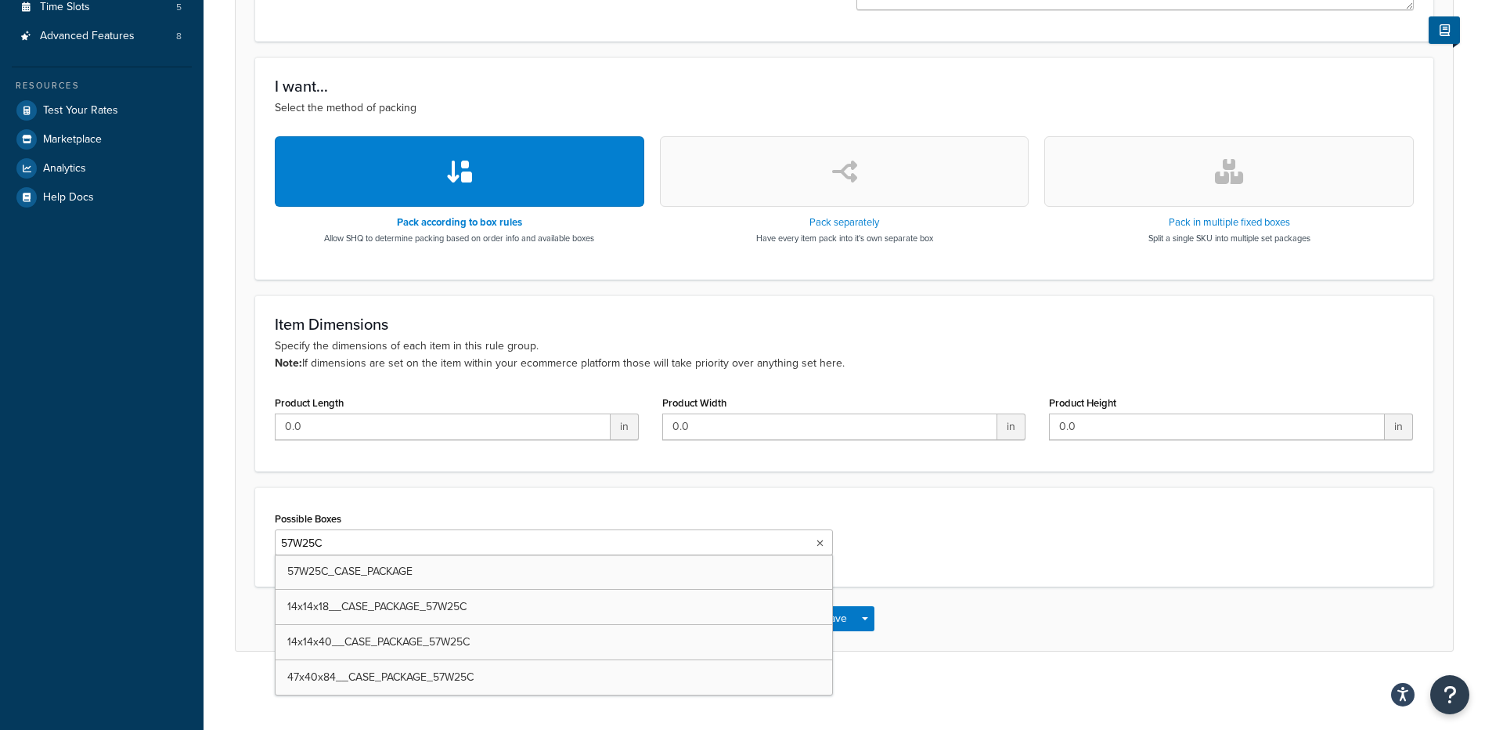
scroll to position [0, 0]
type input "57W25C"
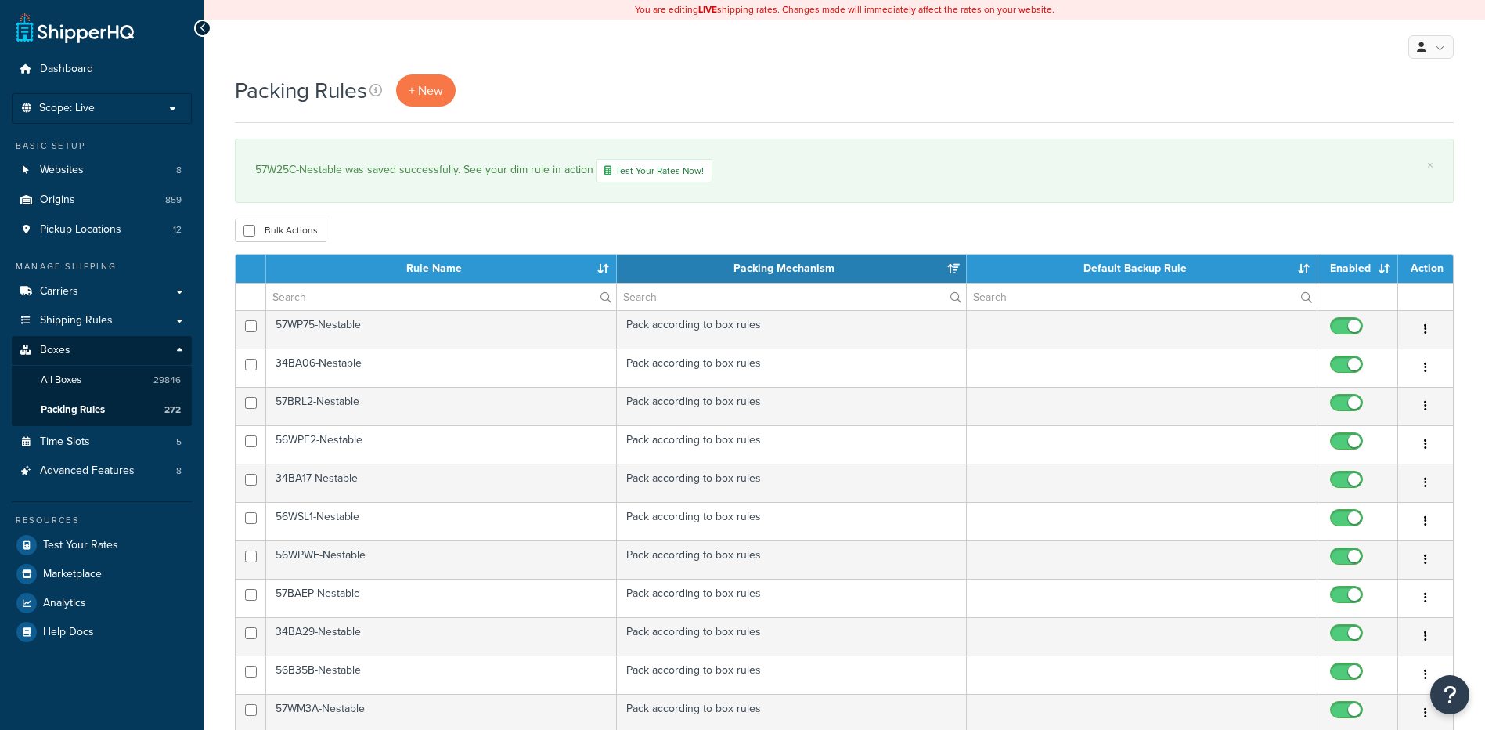
select select "15"
click at [428, 85] on span "+ New" at bounding box center [426, 90] width 34 height 18
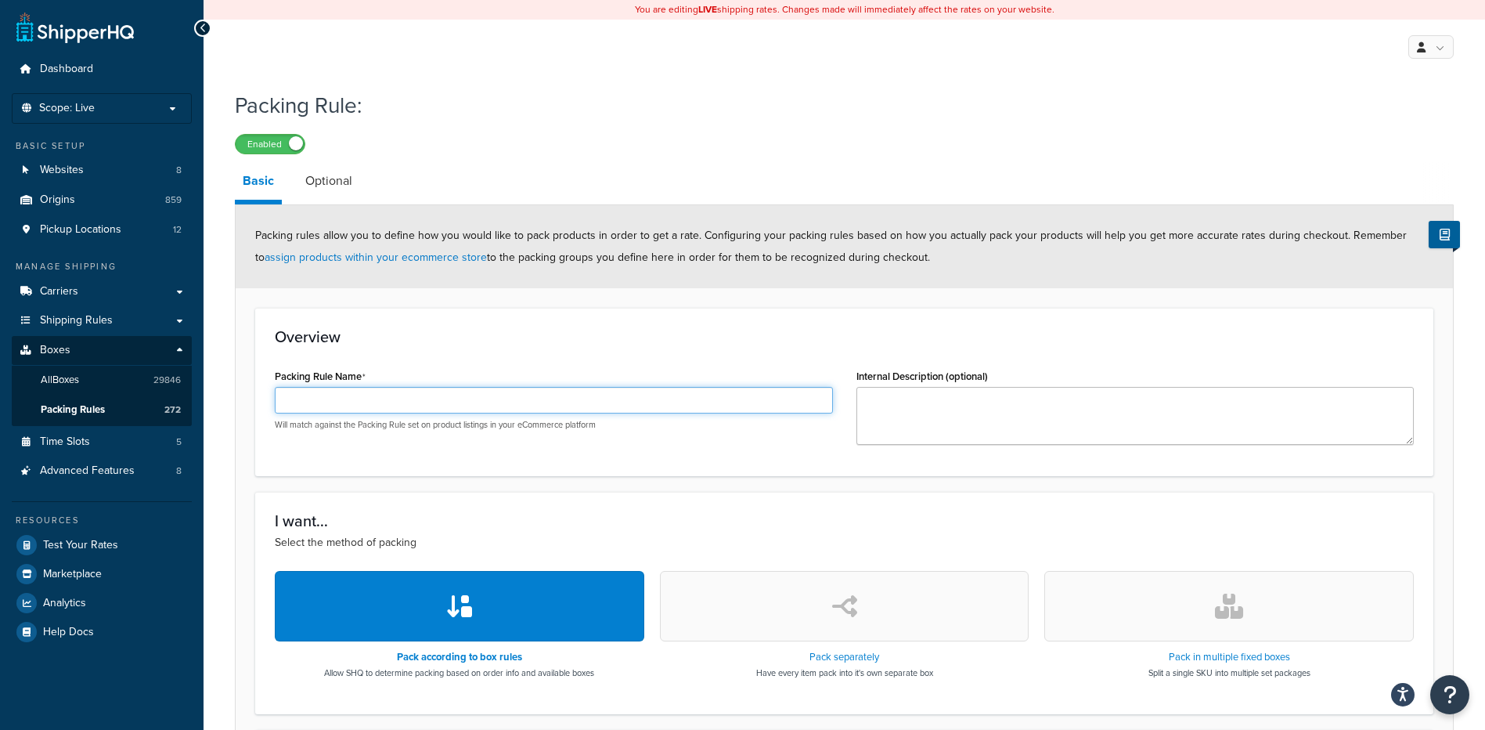
click at [397, 400] on input "Packing Rule Name" at bounding box center [554, 400] width 558 height 27
paste input "57W40C-Nestable"
type input "57W40C-Nestable"
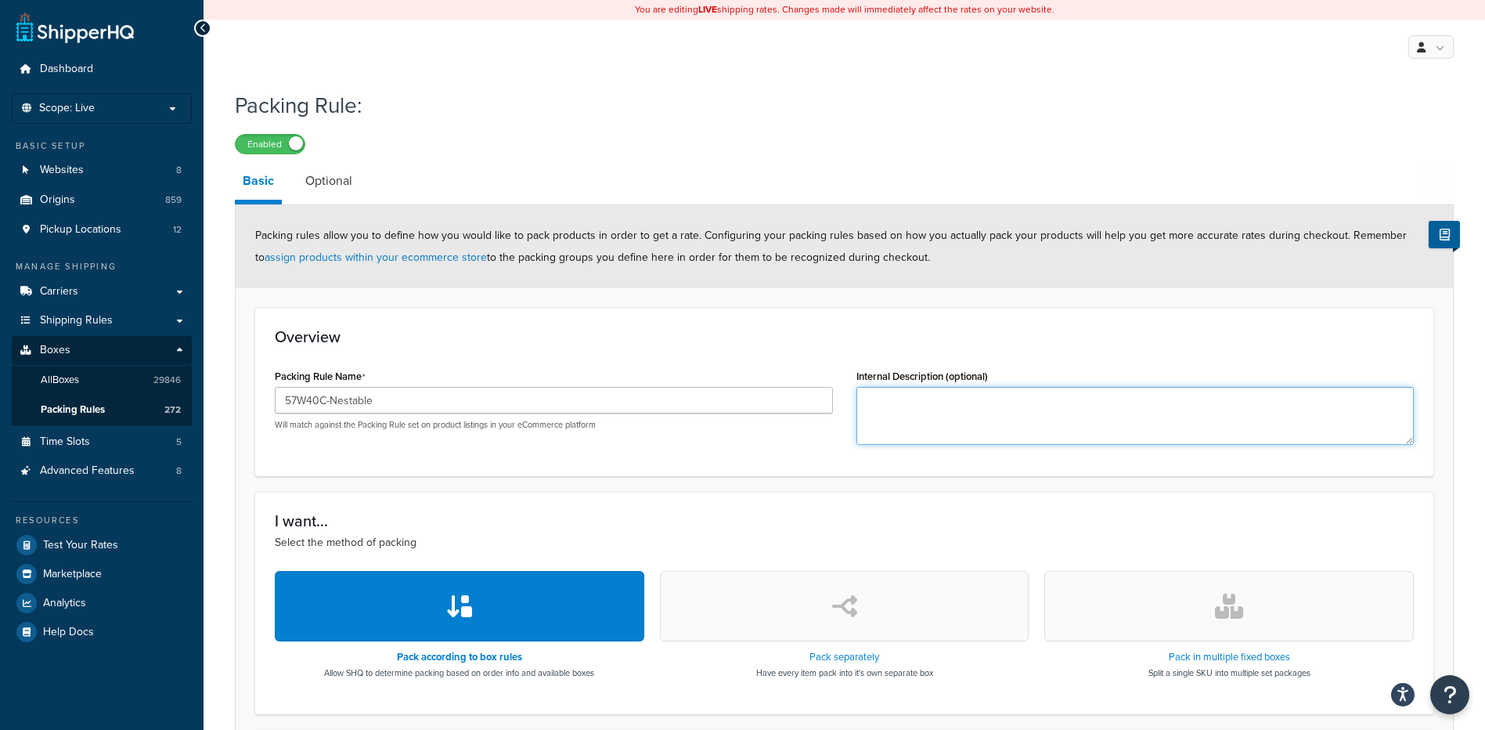
drag, startPoint x: 891, startPoint y: 395, endPoint x: 821, endPoint y: 386, distance: 71.0
click at [891, 395] on textarea "Internal Description (optional)" at bounding box center [1136, 416] width 558 height 58
paste textarea "57W40C"
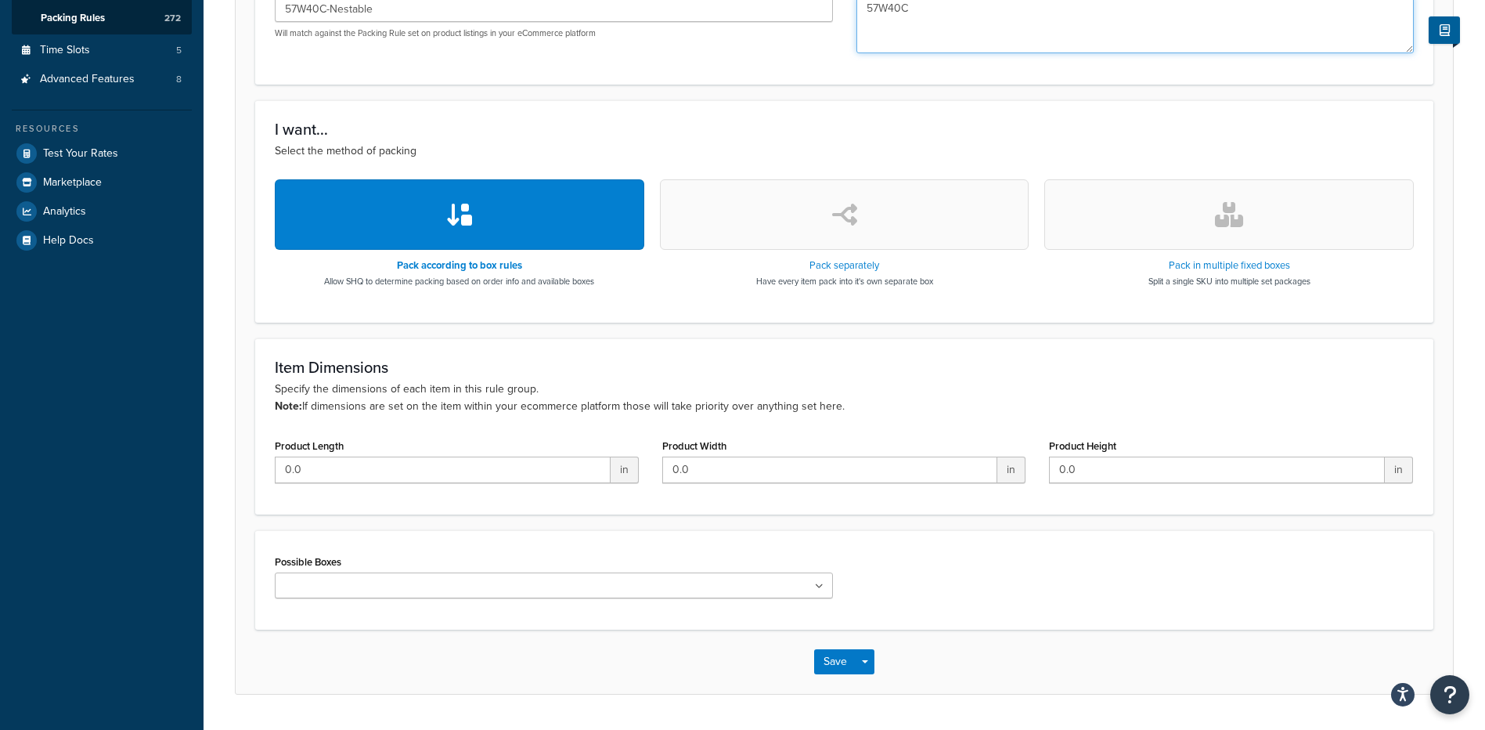
scroll to position [435, 0]
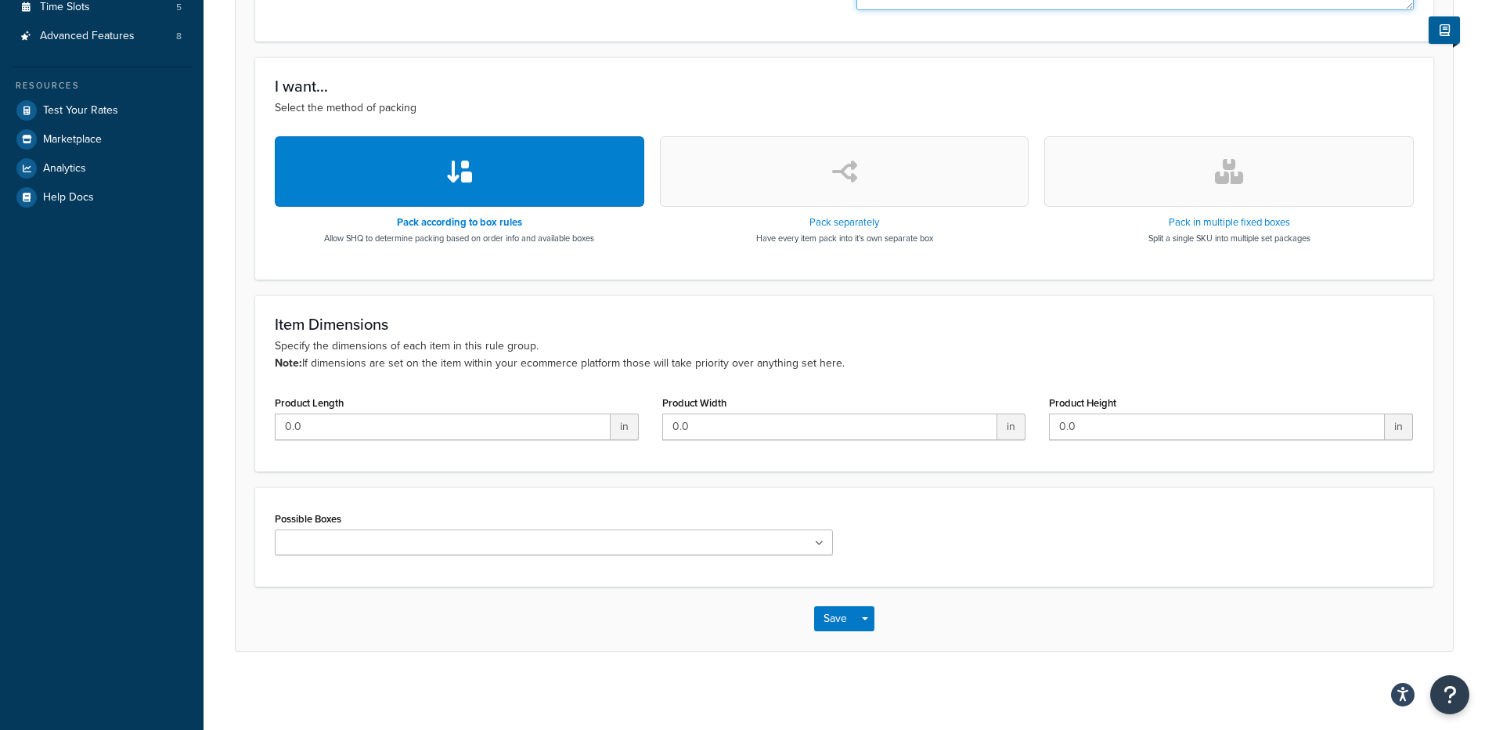
type textarea "57W40C"
click at [298, 539] on input "Possible Boxes" at bounding box center [349, 543] width 139 height 17
paste input "57W40C"
type input "57W40C"
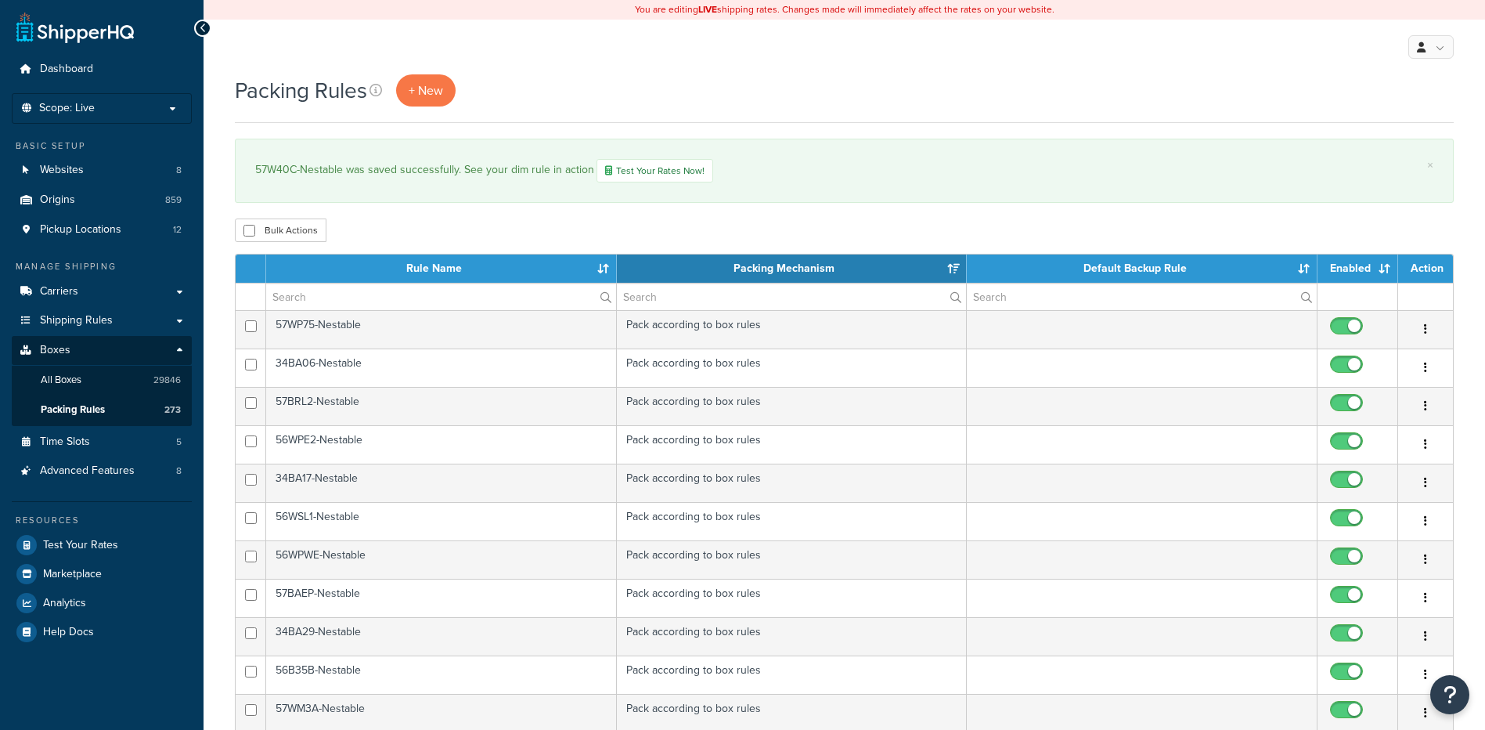
select select "15"
click at [426, 85] on span "+ New" at bounding box center [426, 90] width 34 height 18
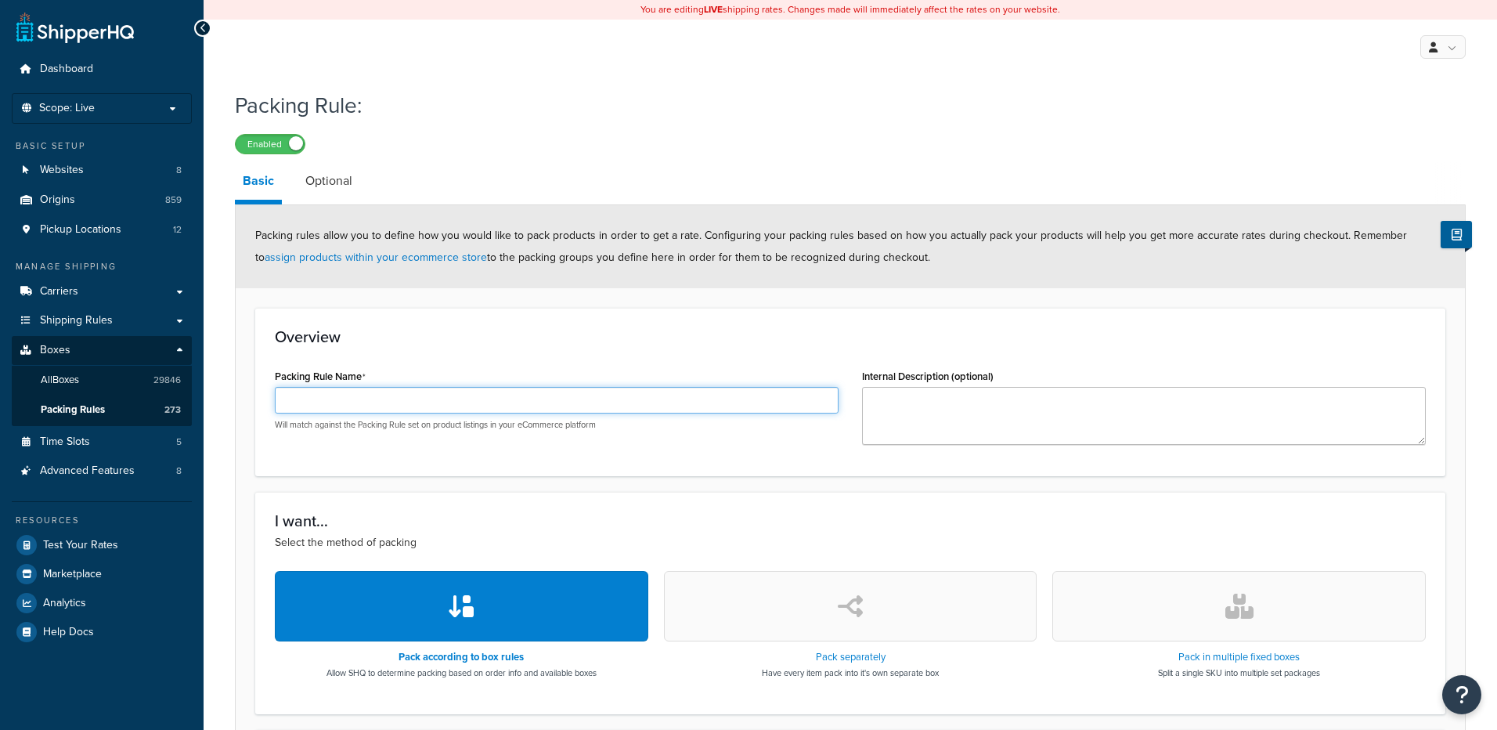
click at [395, 392] on input "Packing Rule Name" at bounding box center [557, 400] width 564 height 27
paste input "57W75C-Nestable"
type input "57W75C-Nestable"
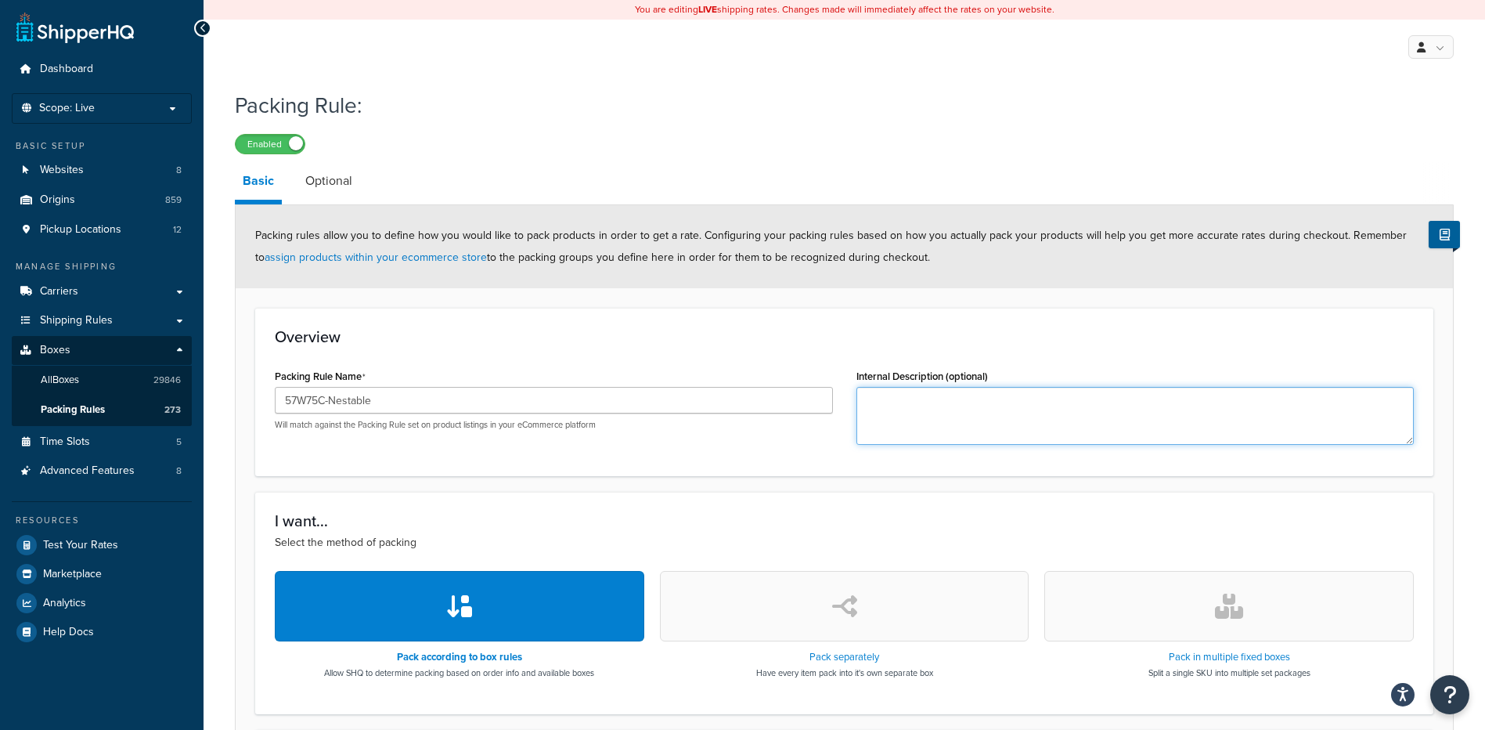
click at [930, 403] on textarea "Internal Description (optional)" at bounding box center [1136, 416] width 558 height 58
paste textarea "57W75C"
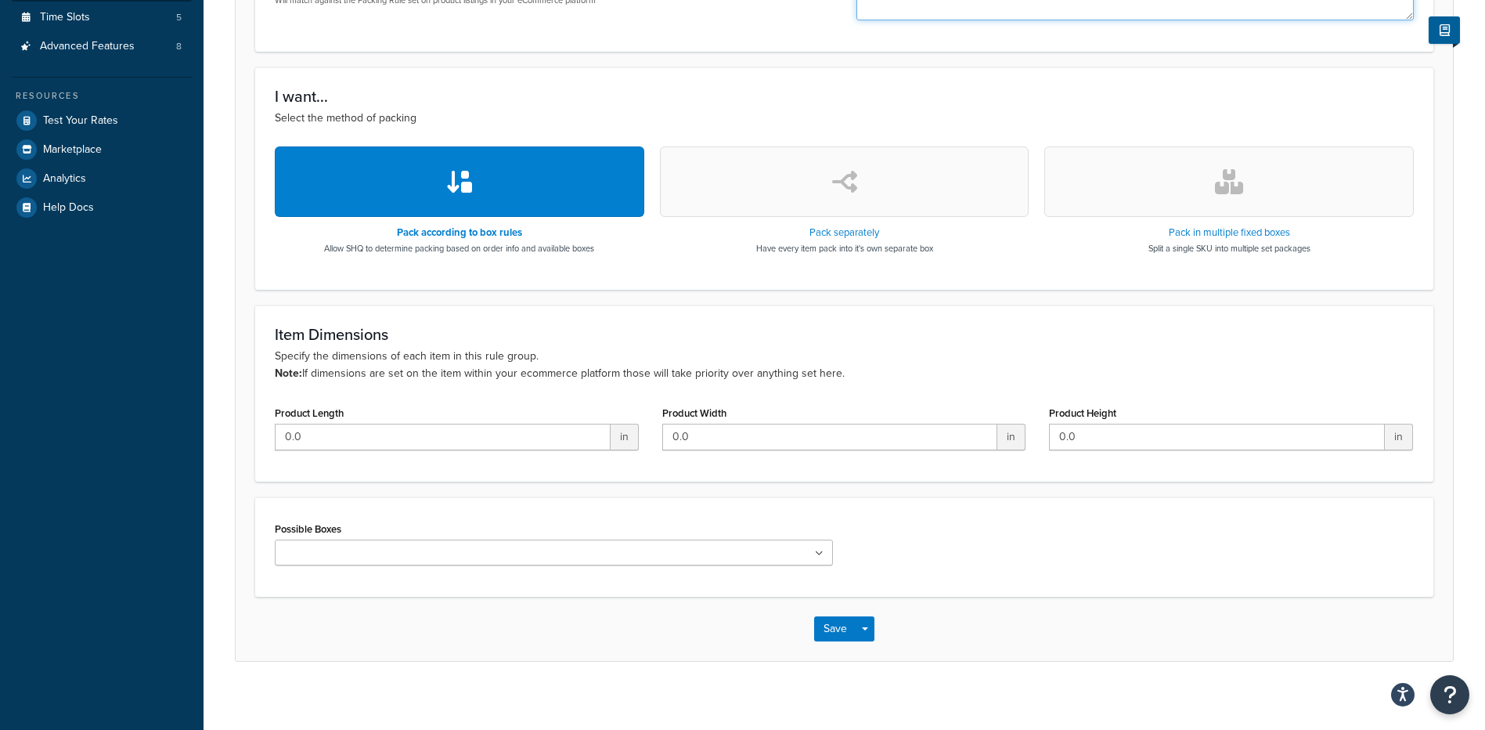
scroll to position [435, 0]
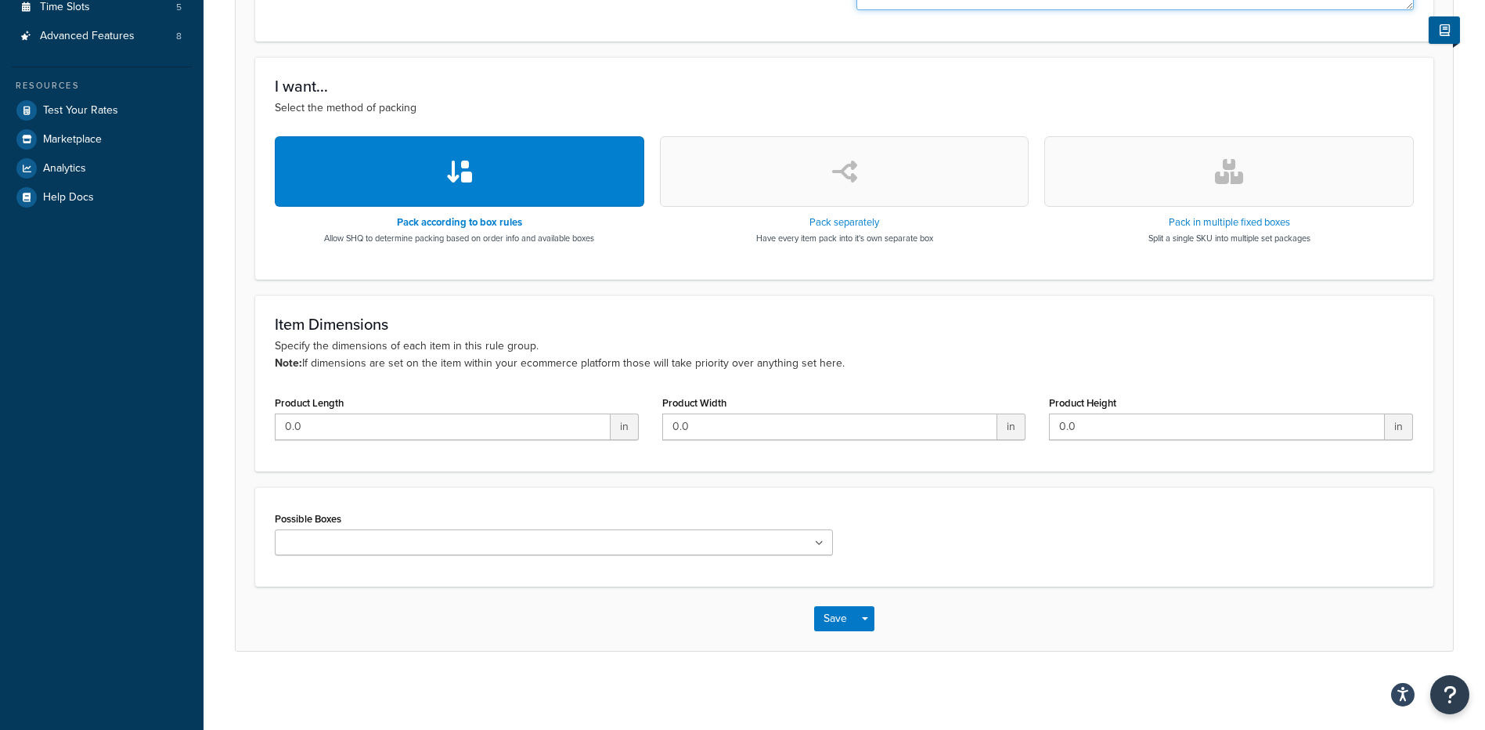
type textarea "57W75C"
click at [408, 540] on ul at bounding box center [554, 542] width 558 height 26
paste input "57W75C"
type input "57W75C"
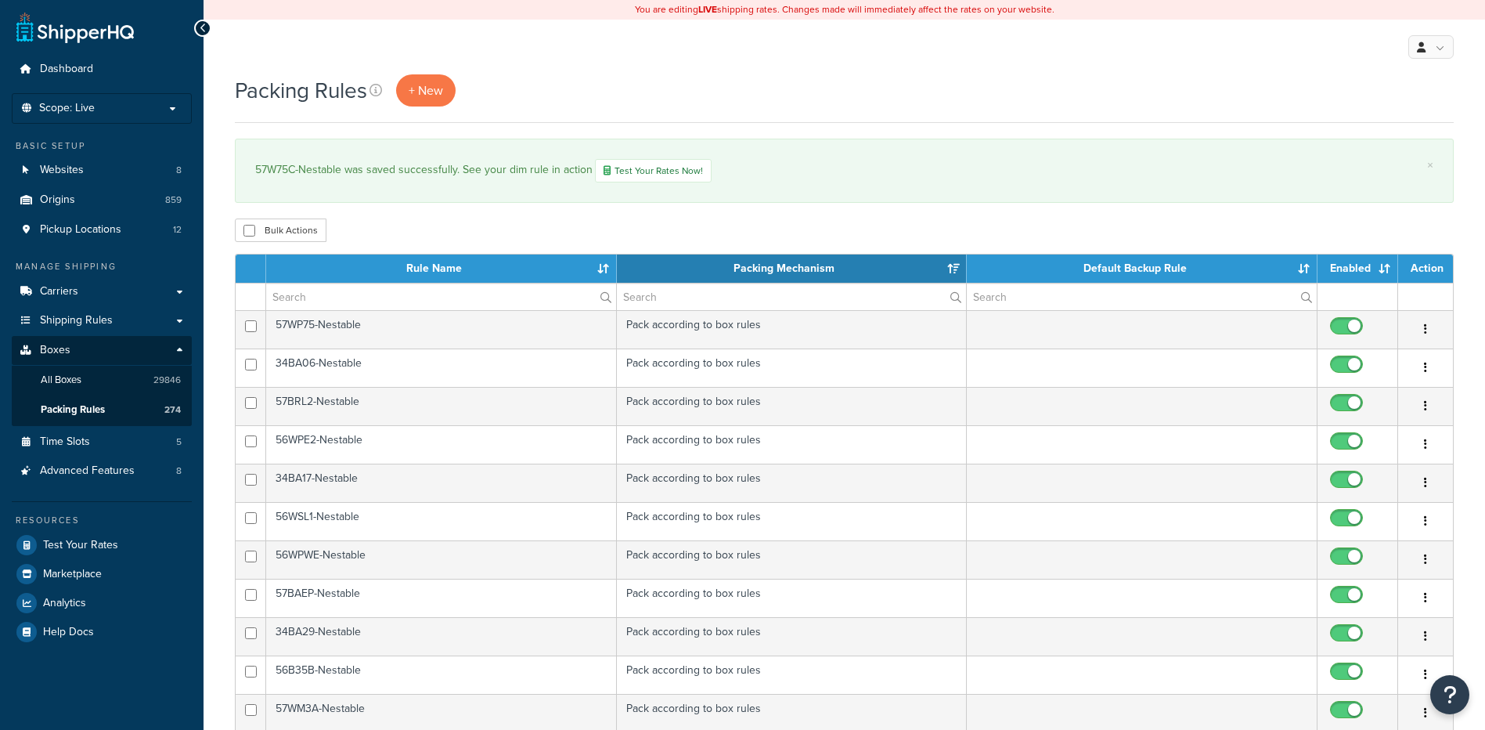
select select "15"
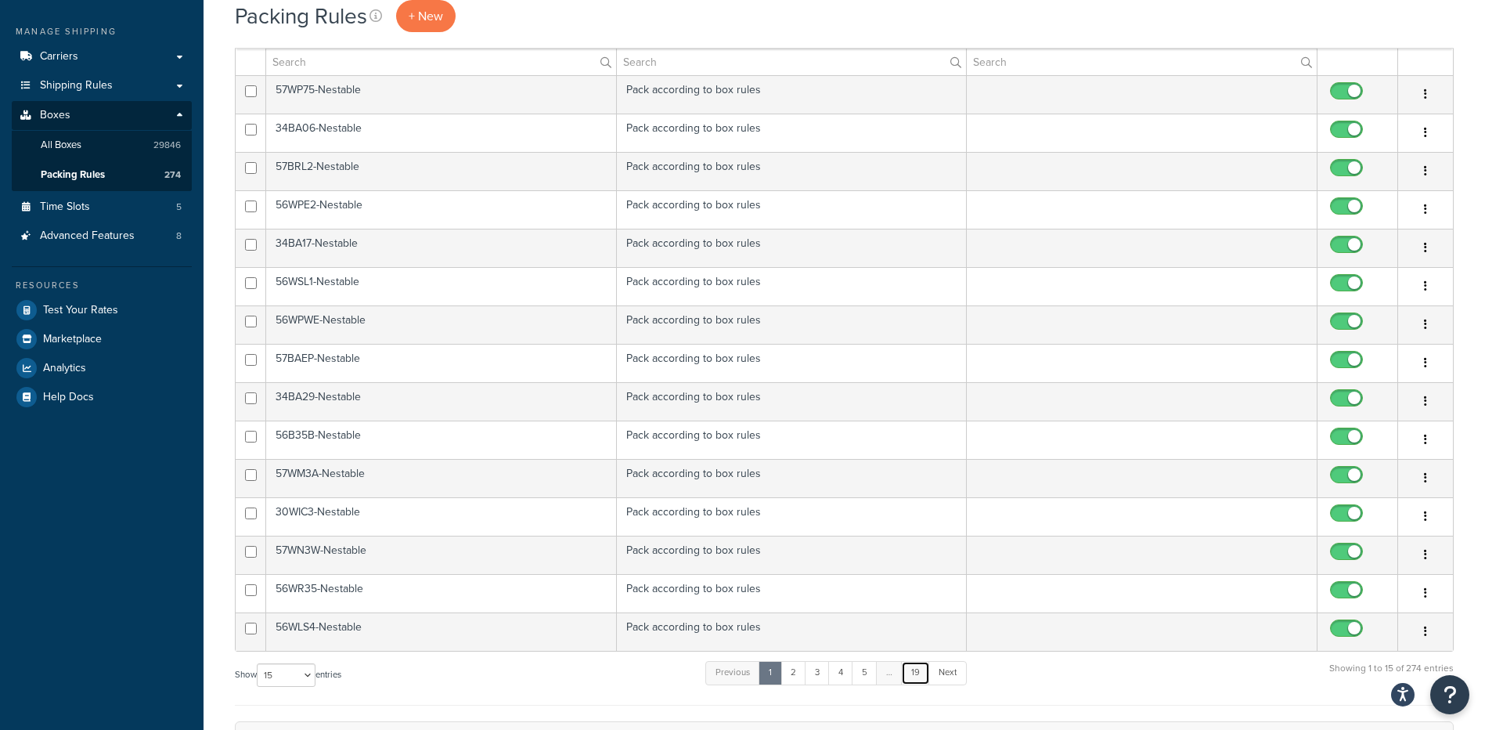
click at [914, 681] on link "19" at bounding box center [915, 672] width 29 height 23
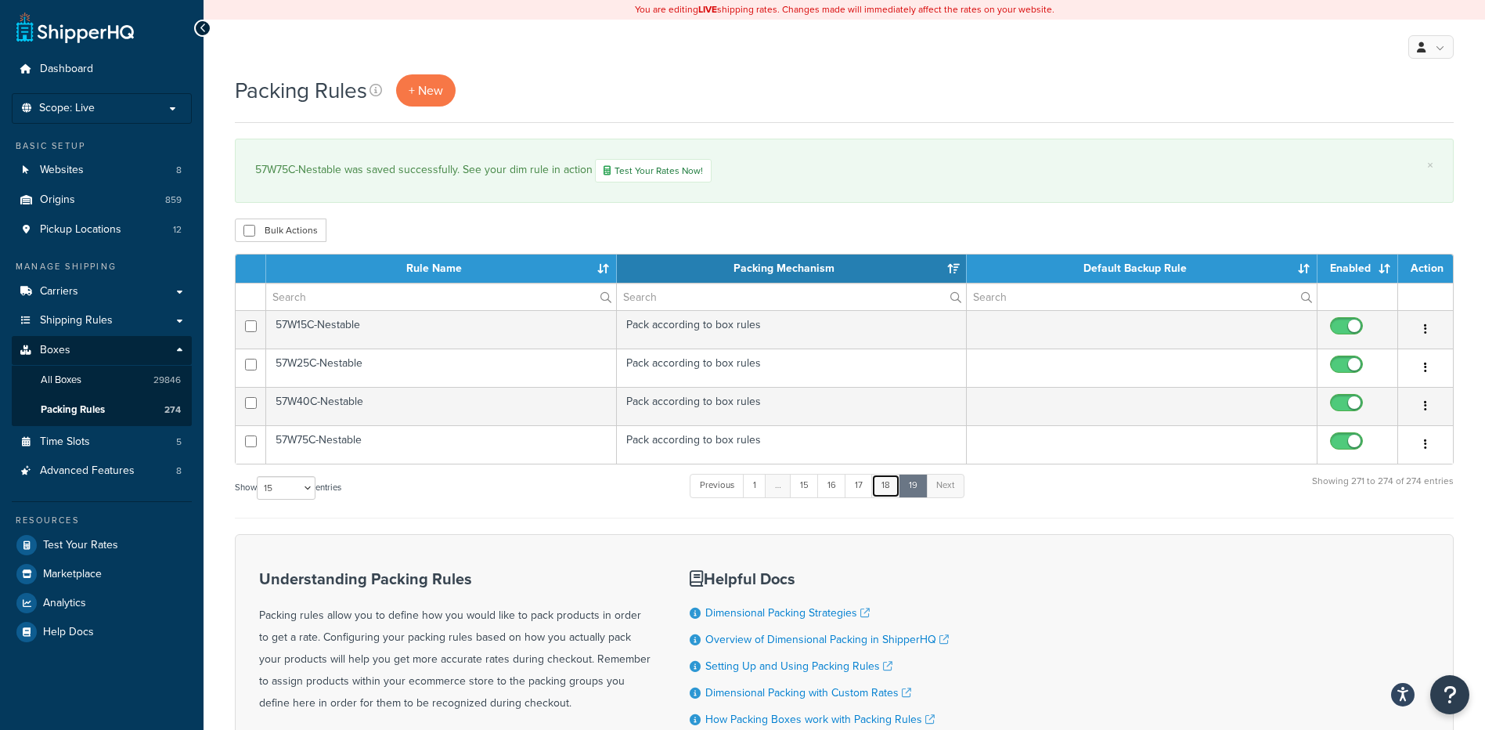
click at [886, 485] on link "18" at bounding box center [885, 485] width 29 height 23
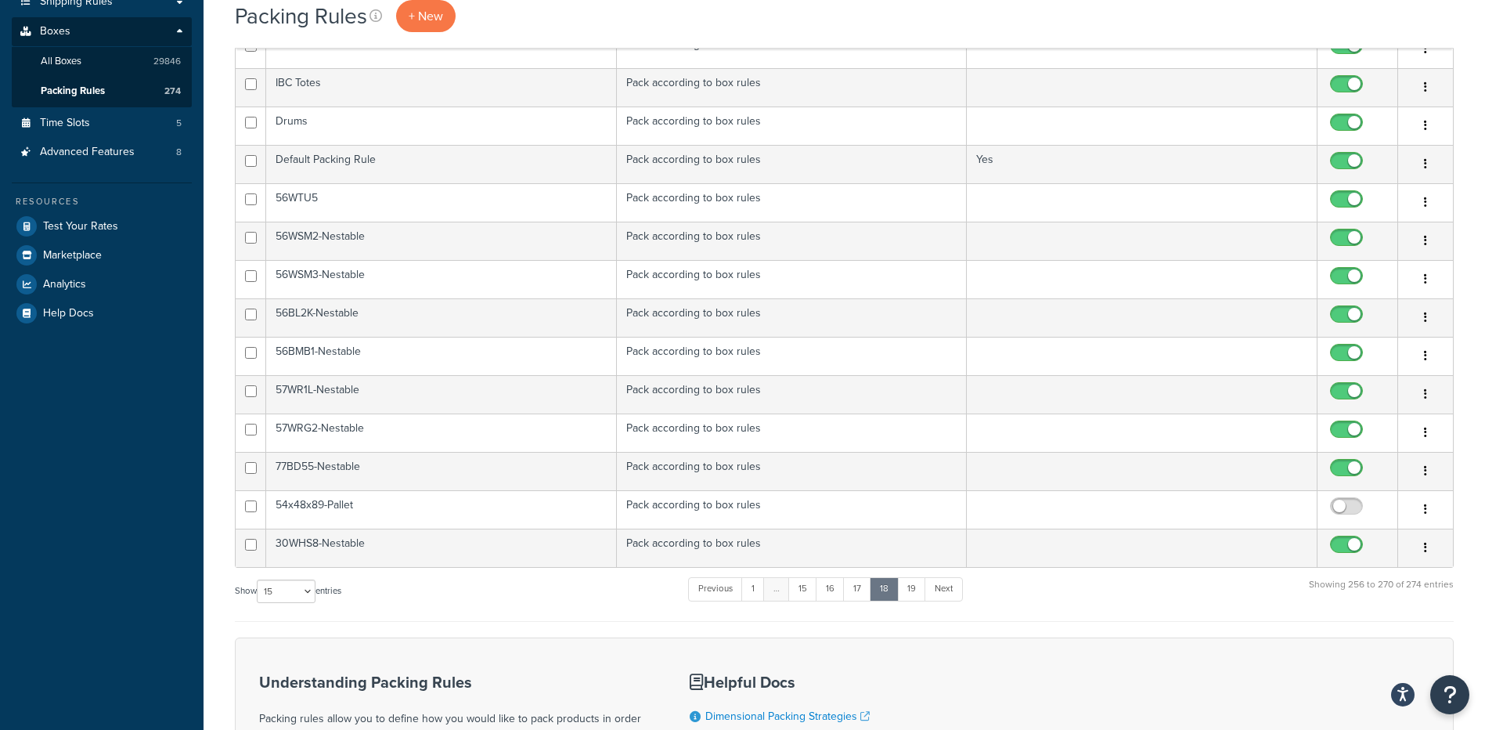
scroll to position [309, 0]
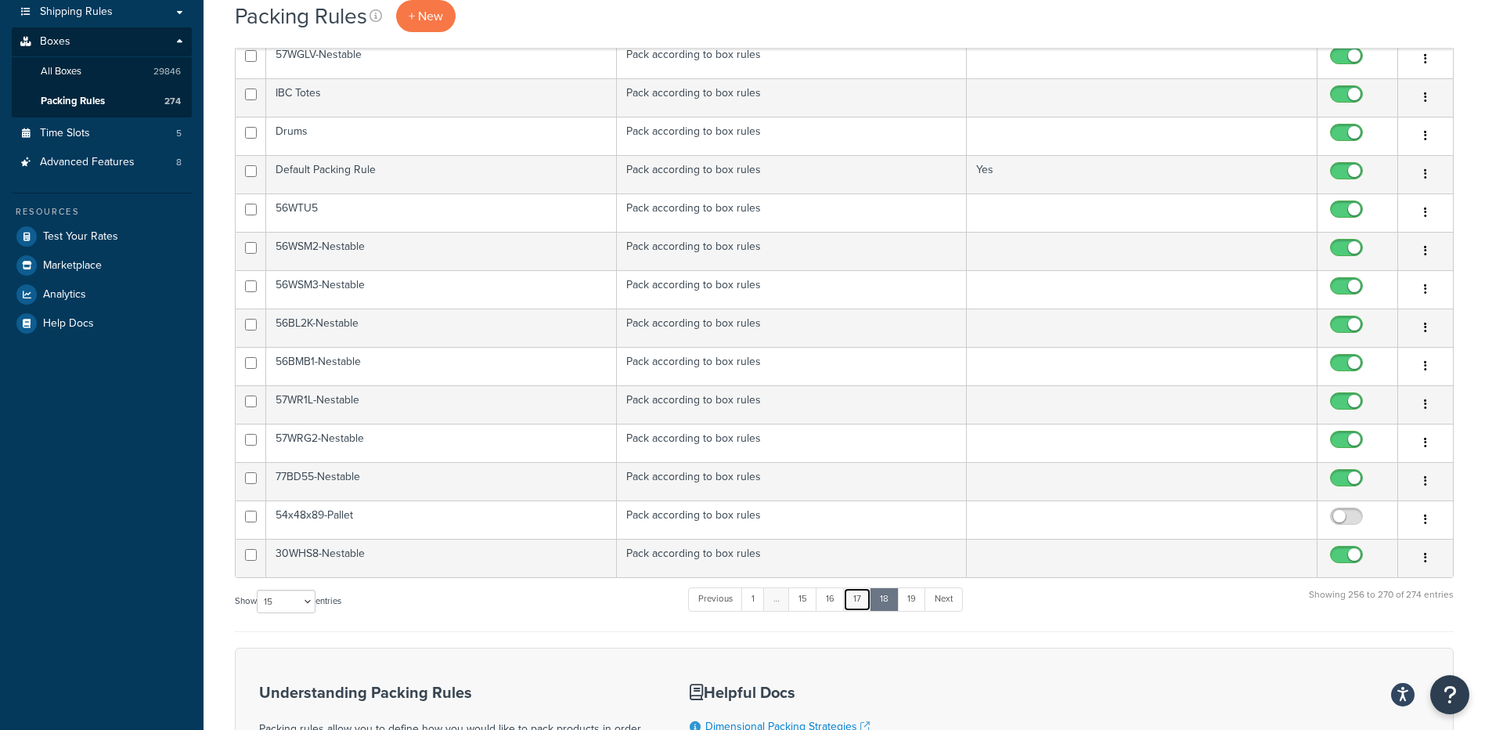
click at [866, 604] on link "17" at bounding box center [857, 598] width 28 height 23
click at [920, 601] on link "19" at bounding box center [912, 598] width 29 height 23
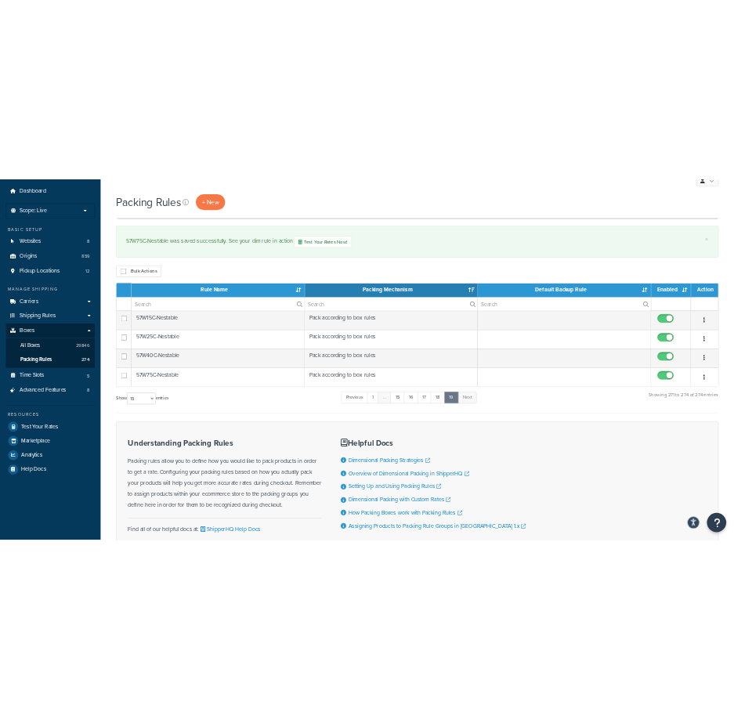
scroll to position [0, 0]
